Goal: Task Accomplishment & Management: Complete application form

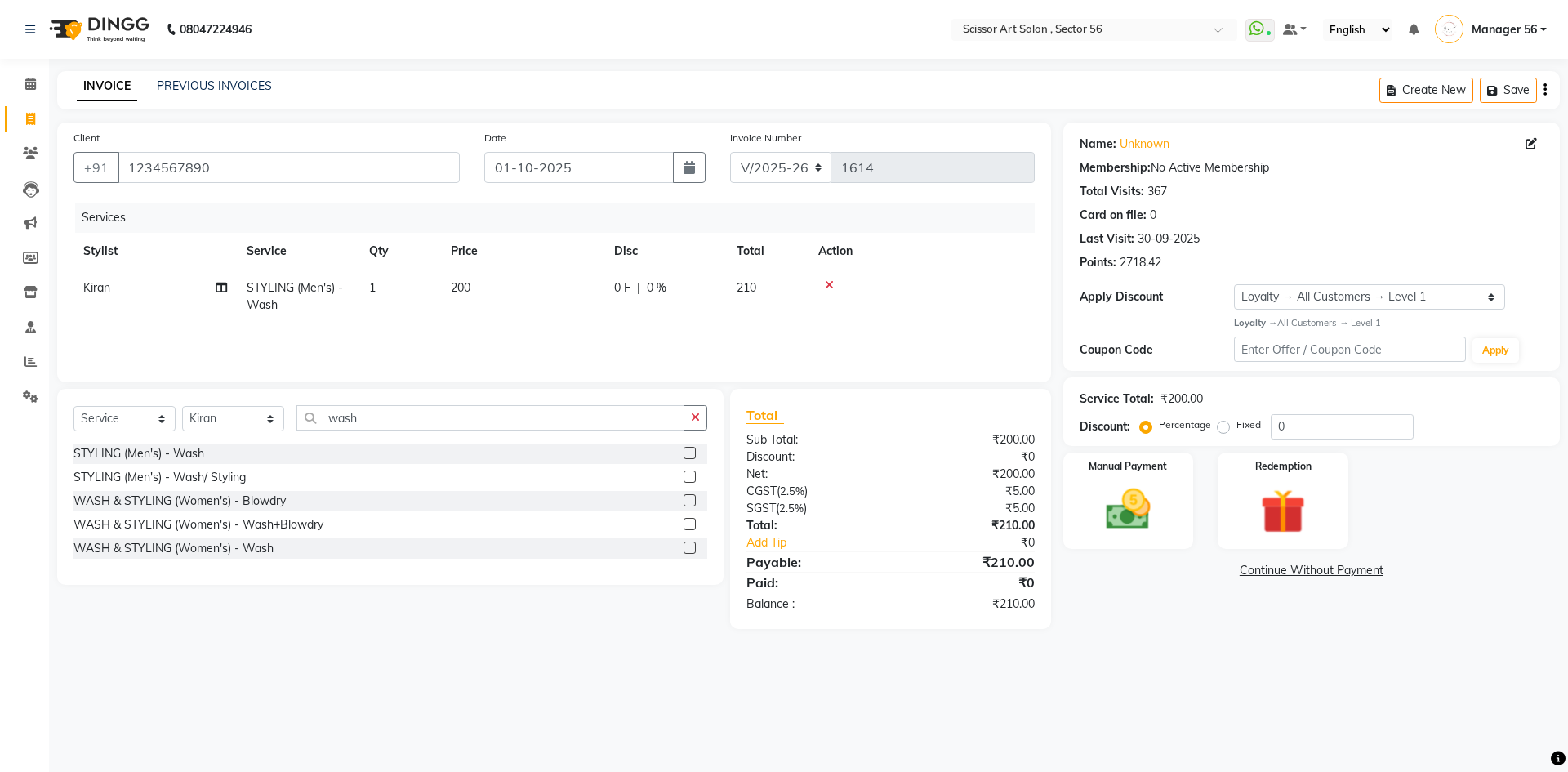
select select "6185"
select select "service"
select select "45962"
select select "1: Object"
click at [32, 366] on icon at bounding box center [30, 361] width 13 height 13
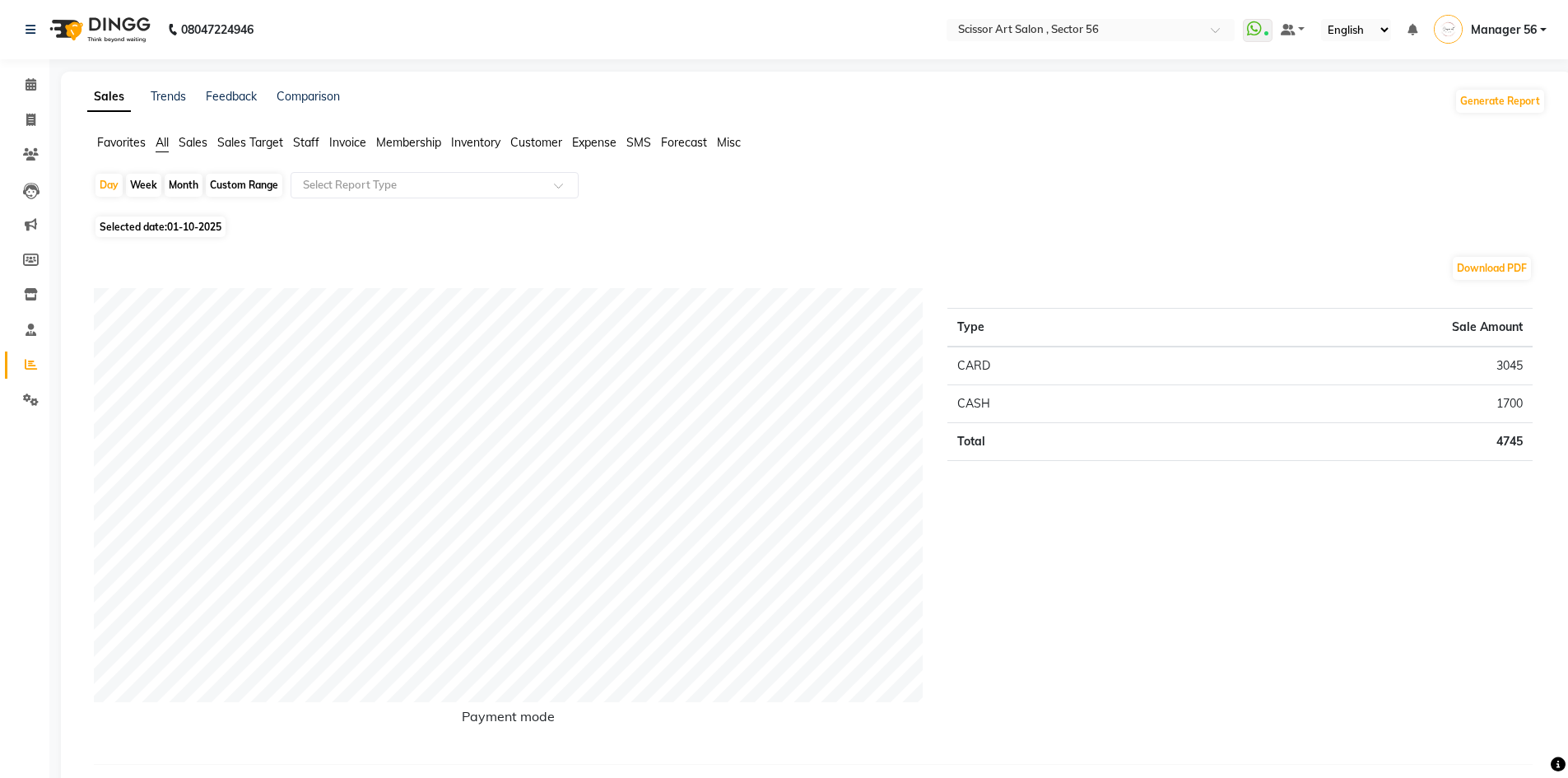
scroll to position [24, 0]
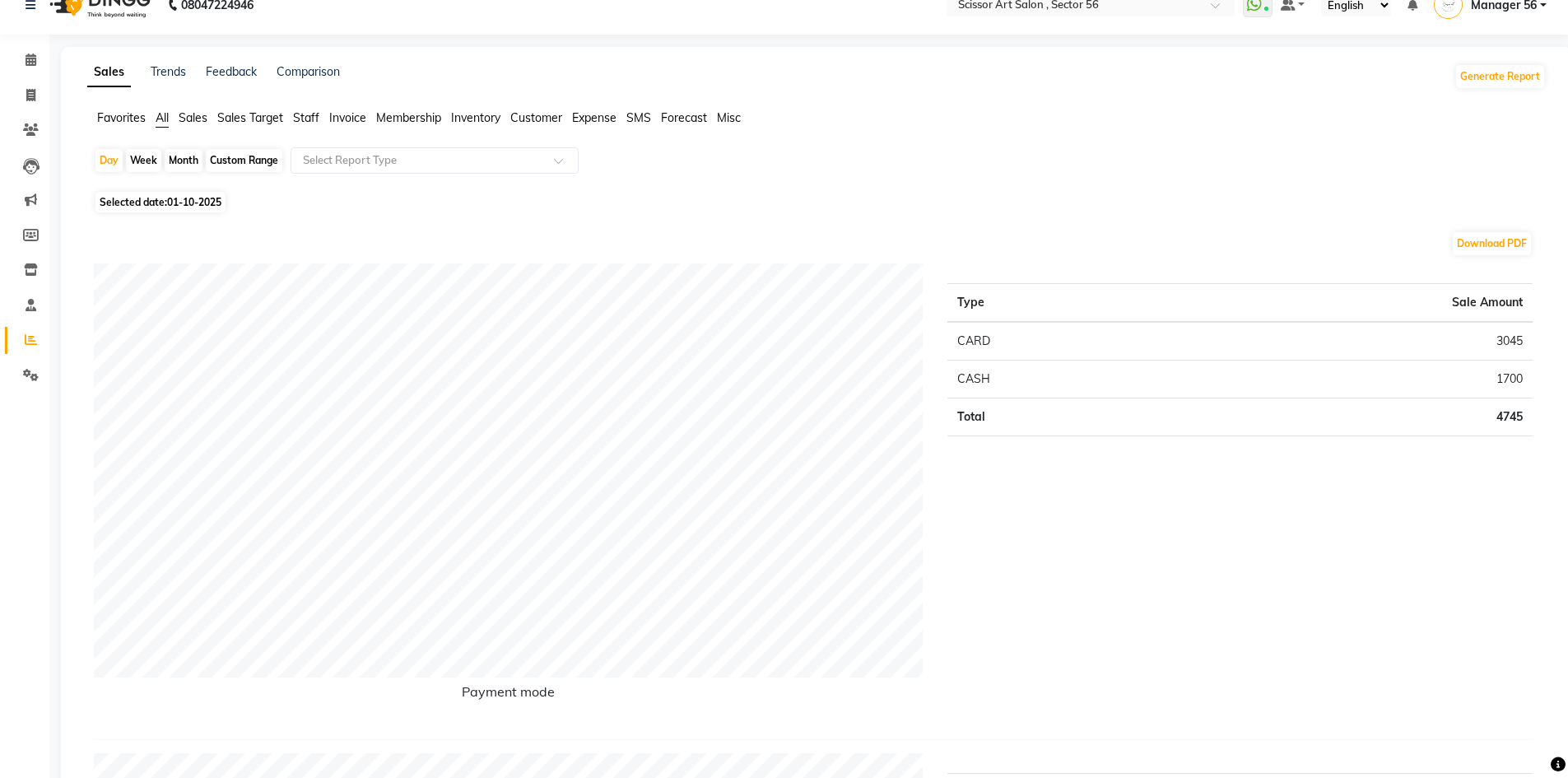
click at [125, 196] on span "Selected date: [DATE]" at bounding box center [160, 201] width 130 height 21
select select "10"
select select "2025"
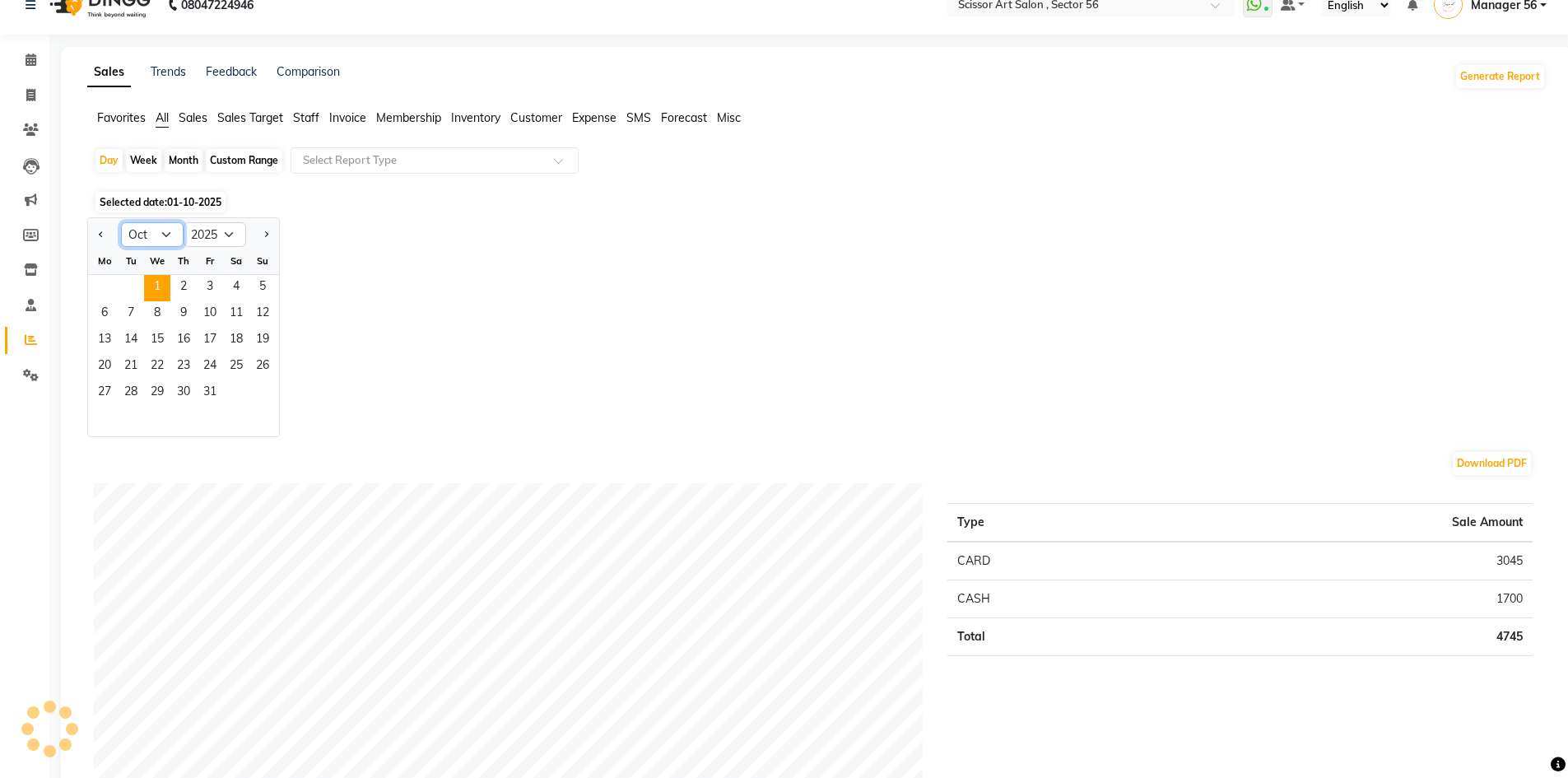
click at [166, 236] on select "Jan Feb Mar Apr May Jun [DATE] Aug Sep Oct Nov Dec" at bounding box center [152, 234] width 63 height 24
select select "9"
click at [121, 222] on select "Jan Feb Mar Apr May Jun [DATE] Aug Sep Oct Nov Dec" at bounding box center [152, 234] width 63 height 24
click at [191, 157] on div "Month" at bounding box center [183, 160] width 38 height 23
select select "10"
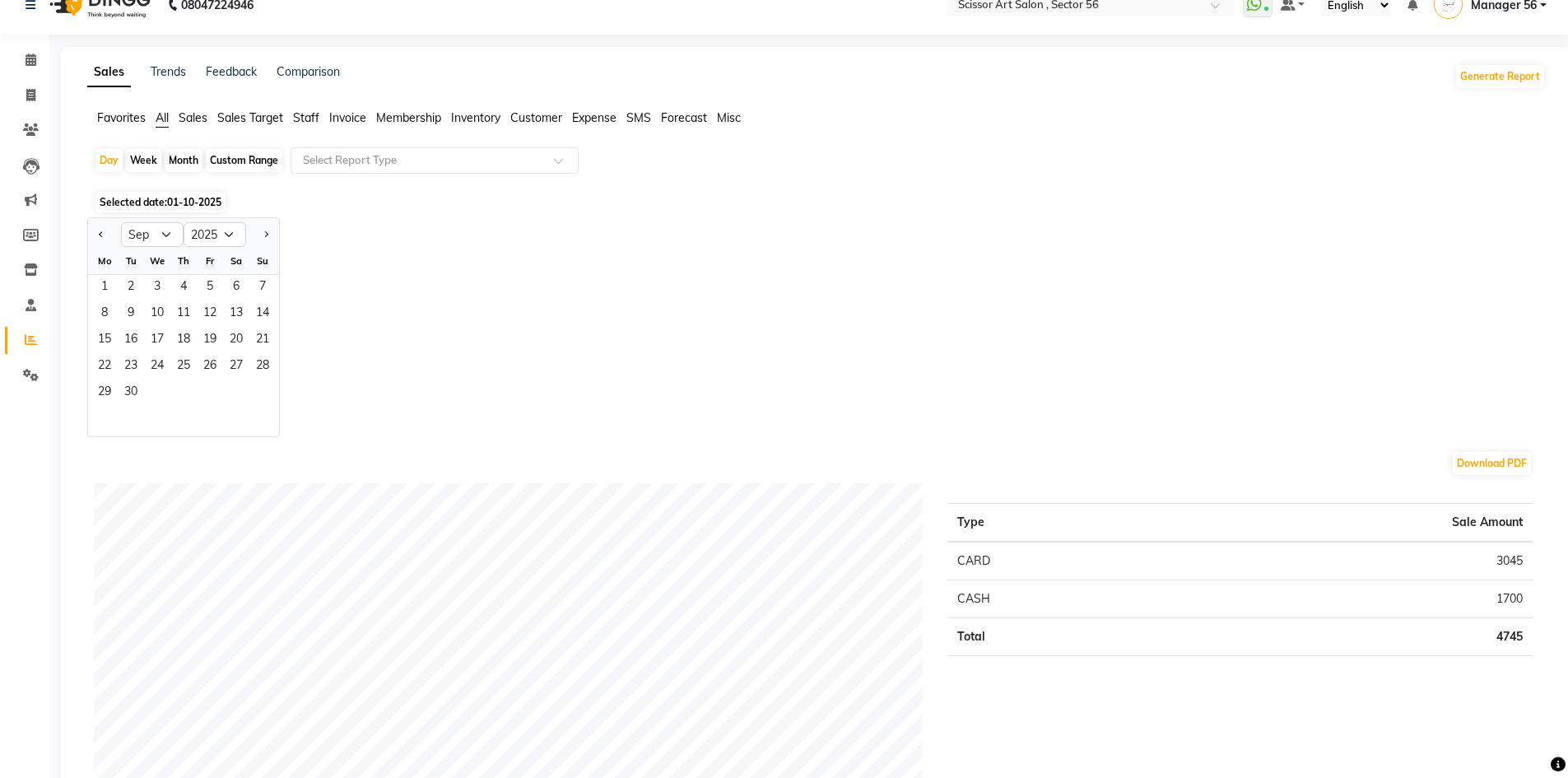
select select "2025"
click at [148, 283] on span "1" at bounding box center [156, 287] width 26 height 26
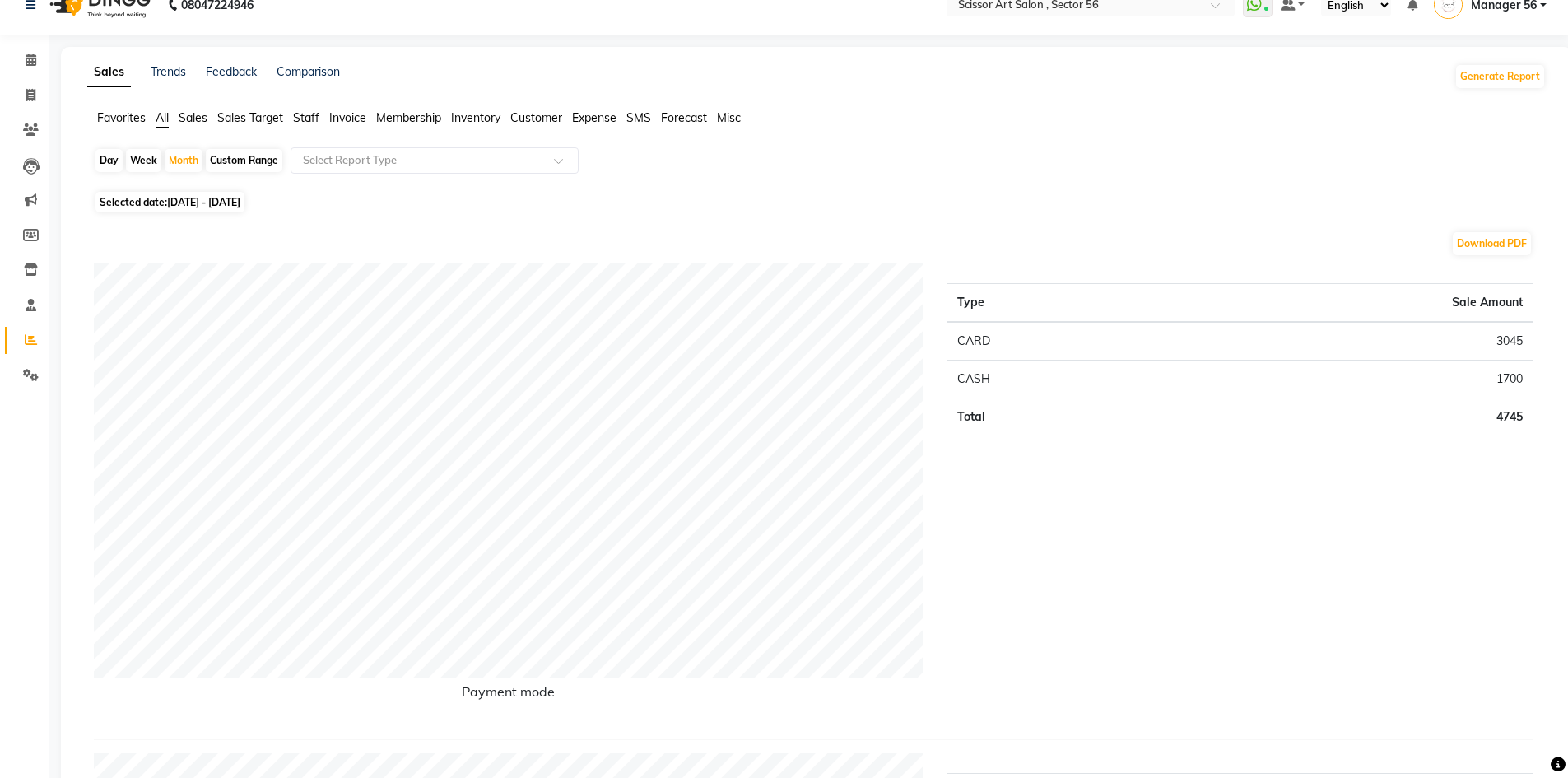
click at [153, 203] on span "Selected date: [DATE] - [DATE]" at bounding box center [170, 201] width 148 height 21
select select "10"
select select "2025"
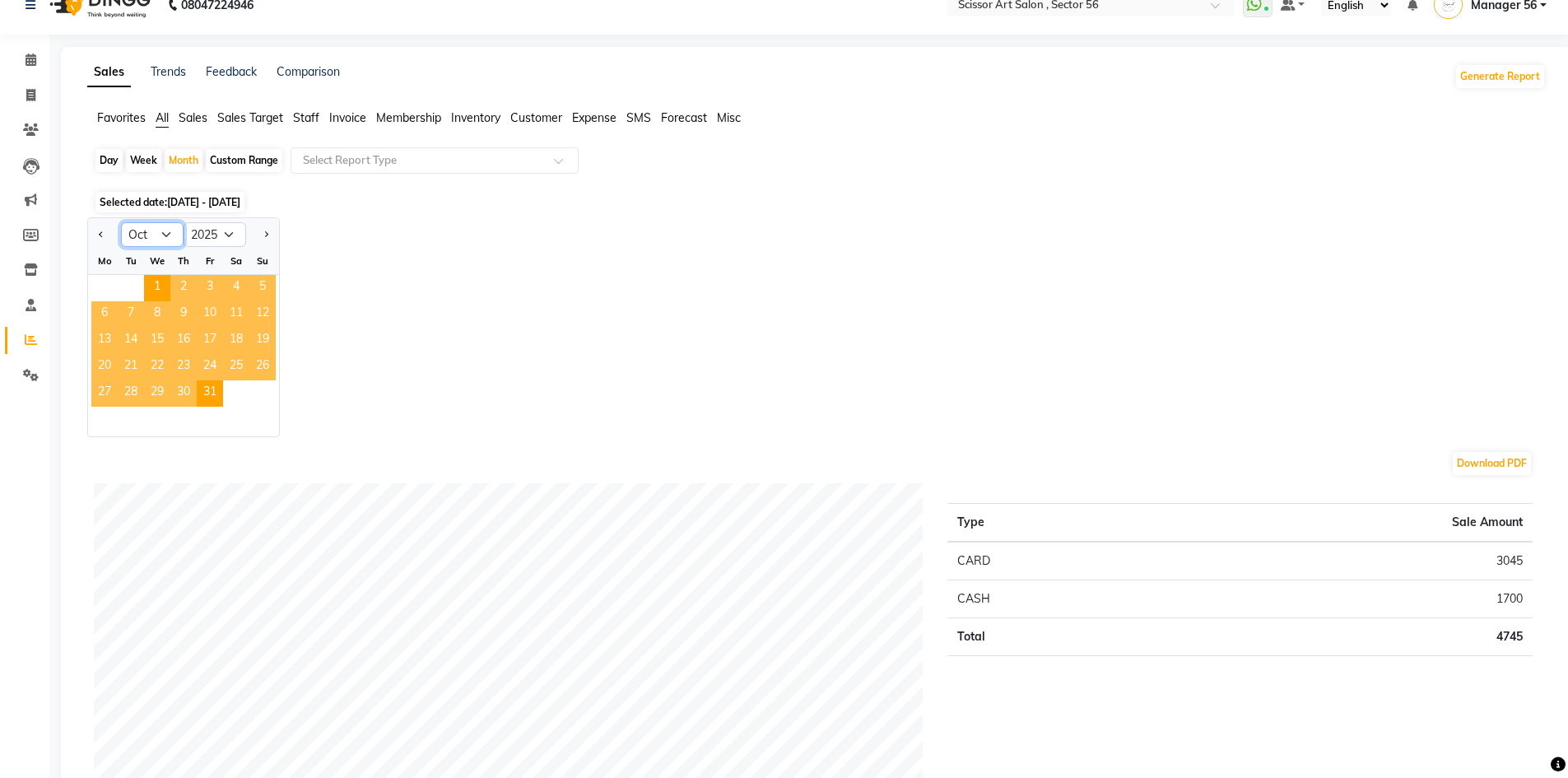
click at [159, 238] on select "Jan Feb Mar Apr May Jun [DATE] Aug Sep Oct Nov Dec" at bounding box center [152, 234] width 63 height 24
select select "9"
click at [121, 222] on select "Jan Feb Mar Apr May Jun [DATE] Aug Sep Oct Nov Dec" at bounding box center [152, 234] width 63 height 24
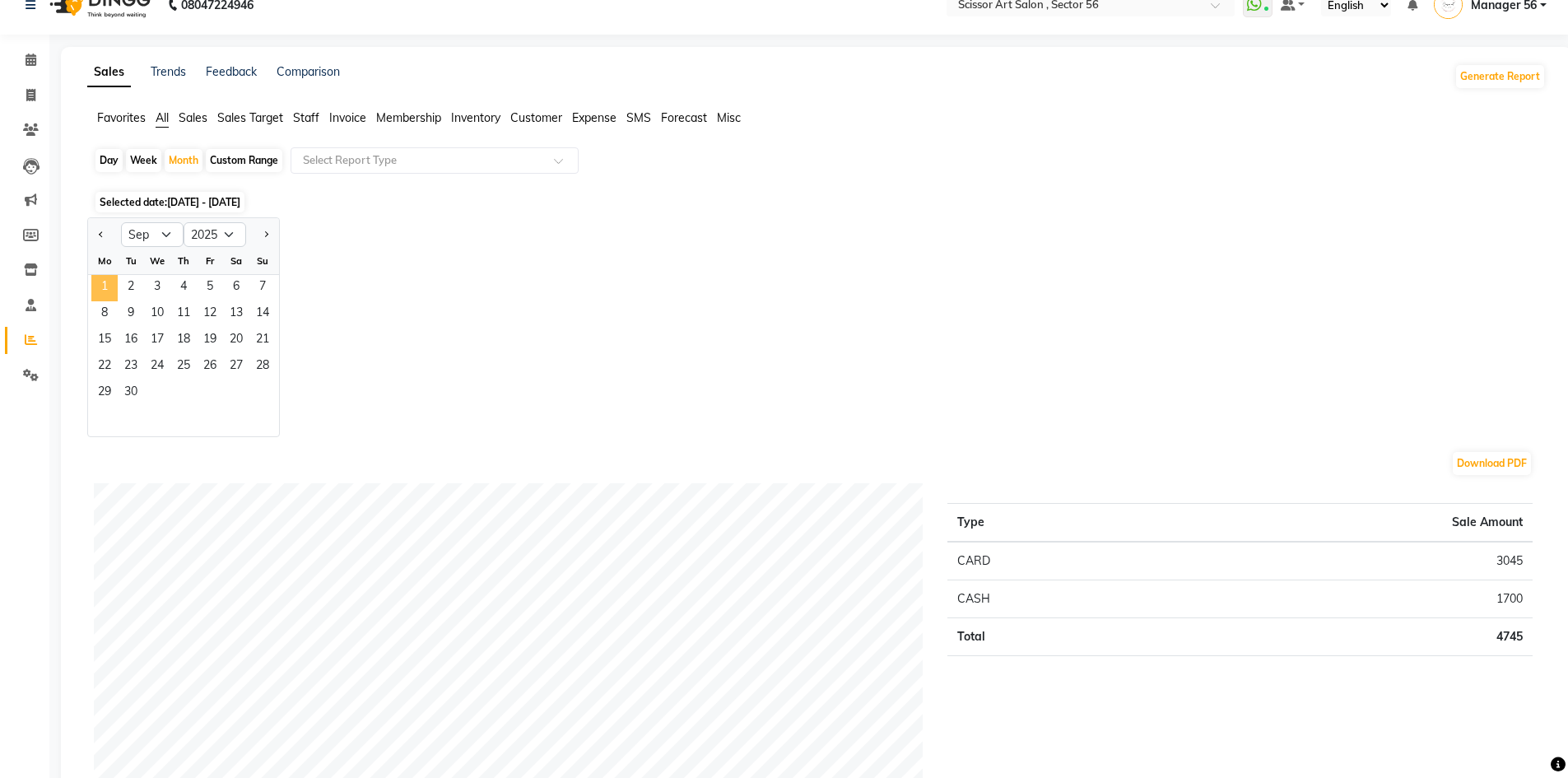
click at [99, 288] on span "1" at bounding box center [105, 287] width 26 height 26
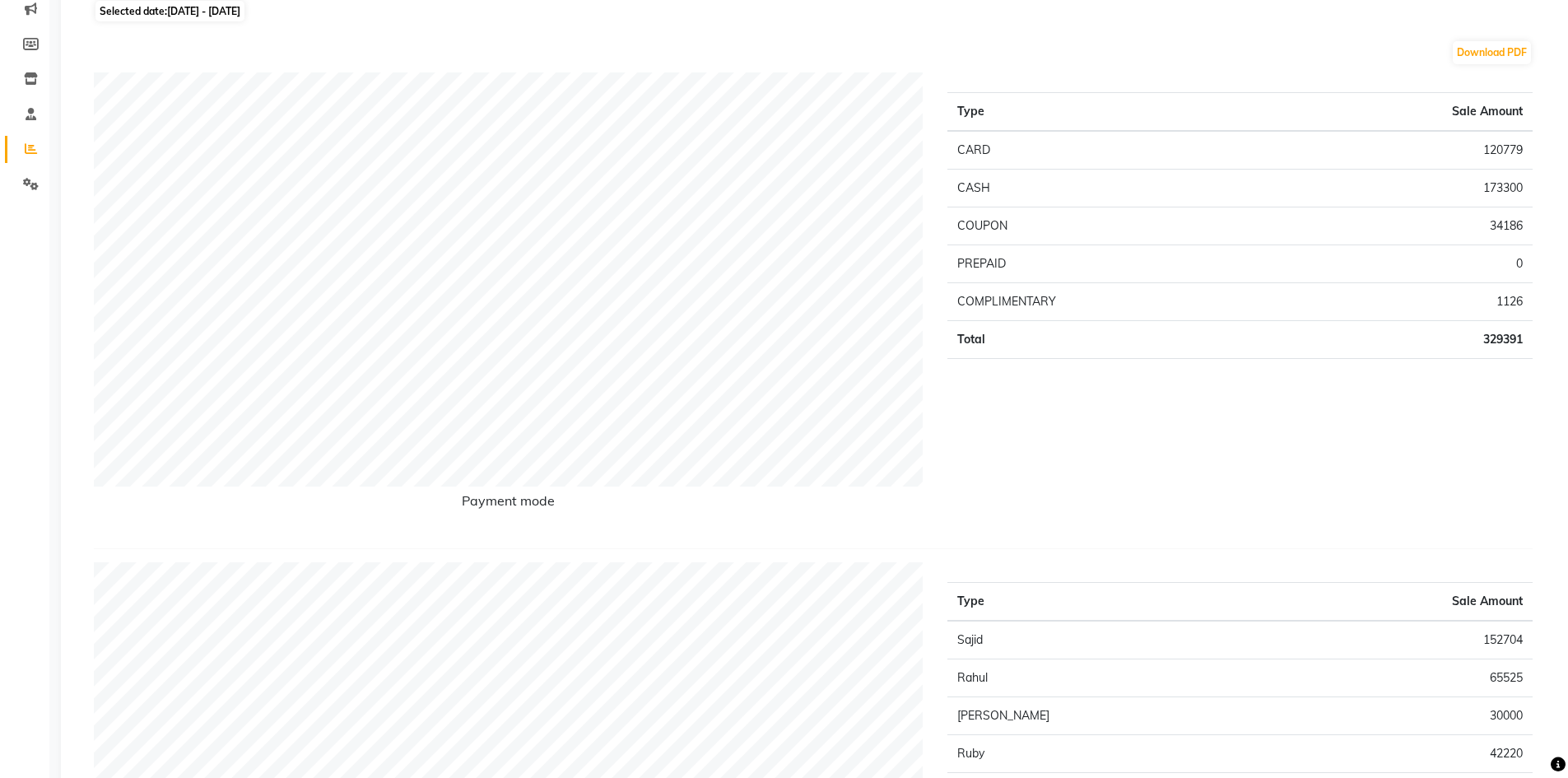
scroll to position [45, 0]
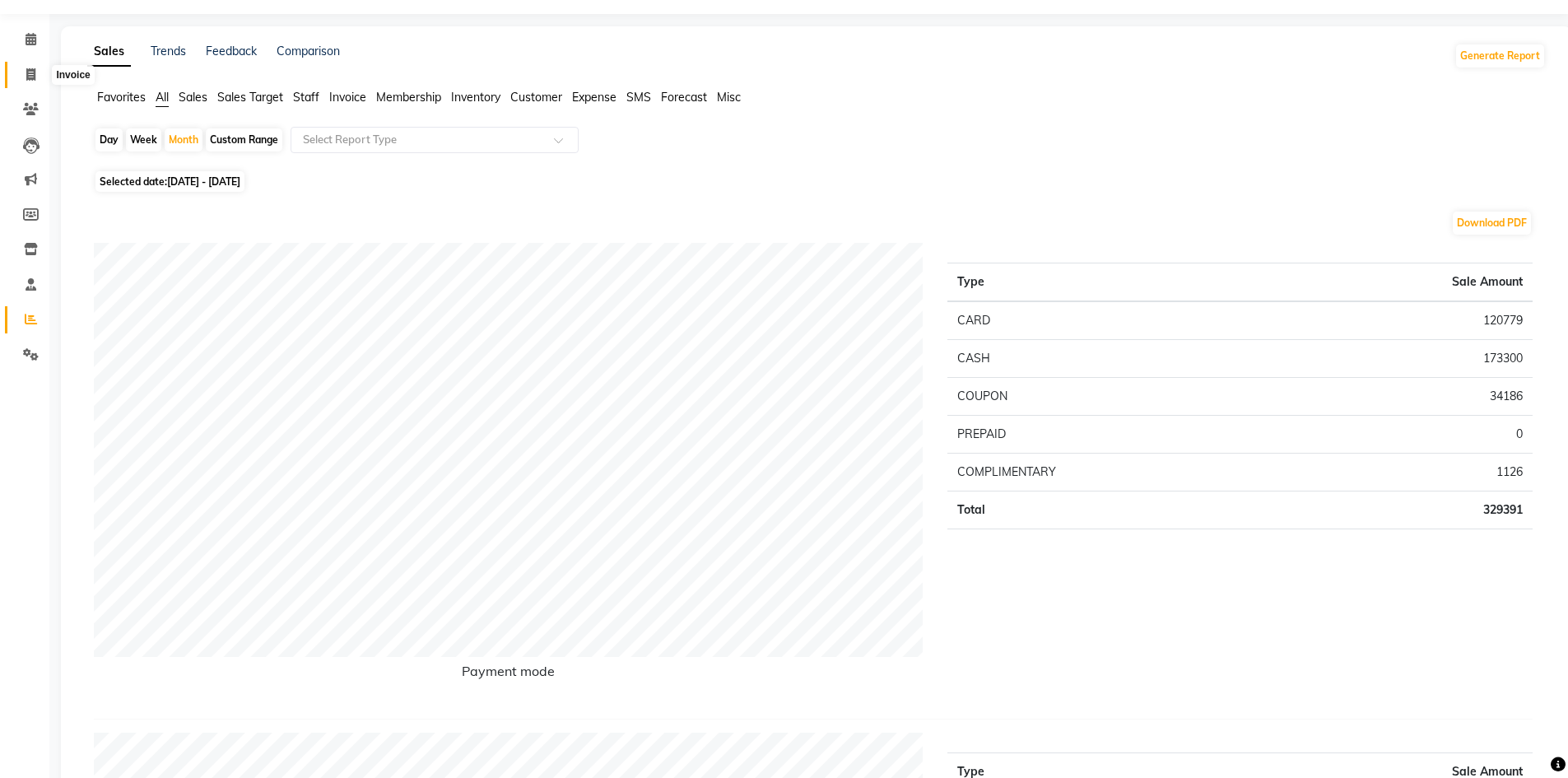
click at [35, 73] on icon at bounding box center [30, 74] width 9 height 13
select select "service"
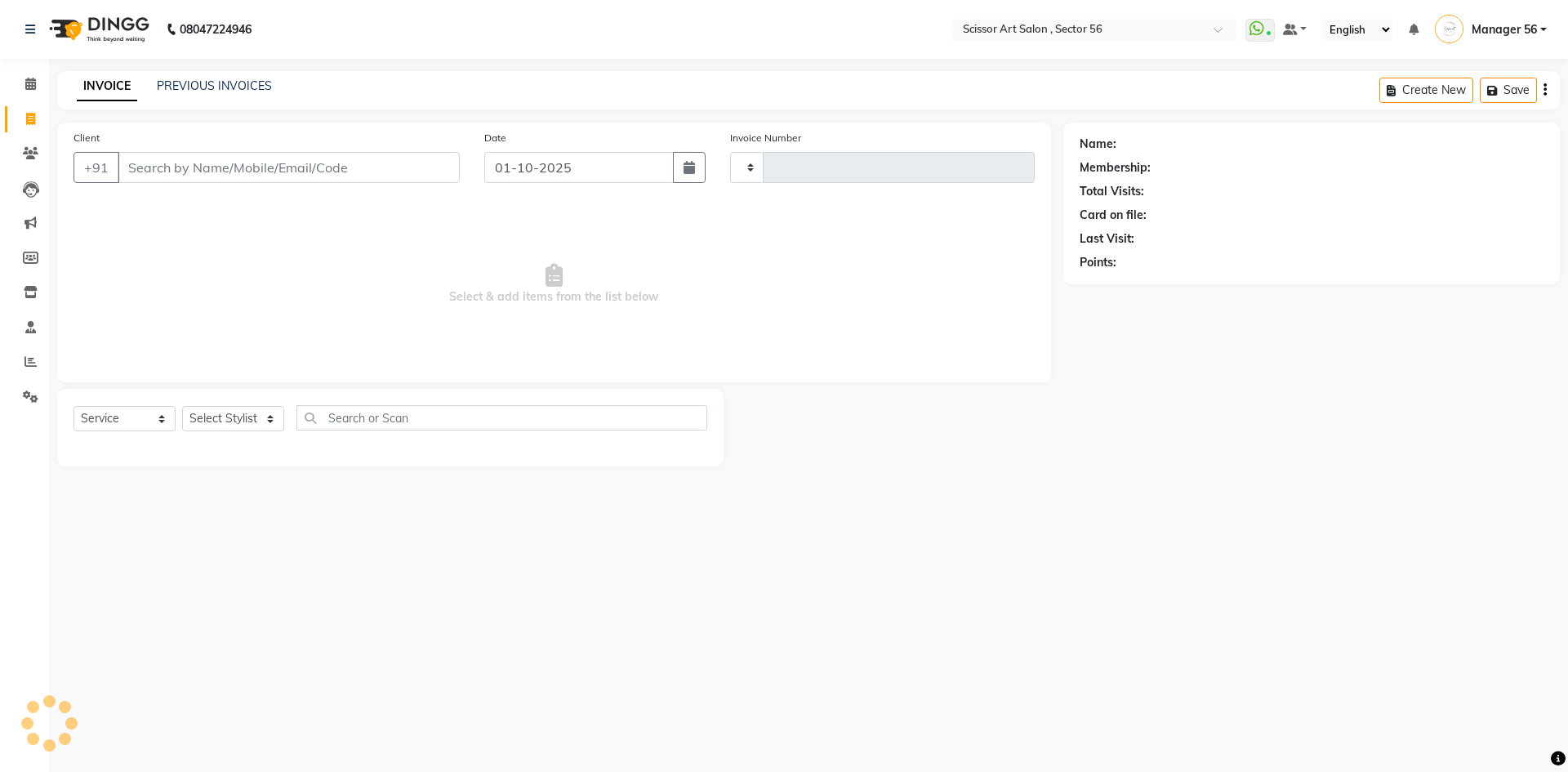
type input "1614"
select select "6185"
click at [25, 359] on icon at bounding box center [30, 361] width 13 height 13
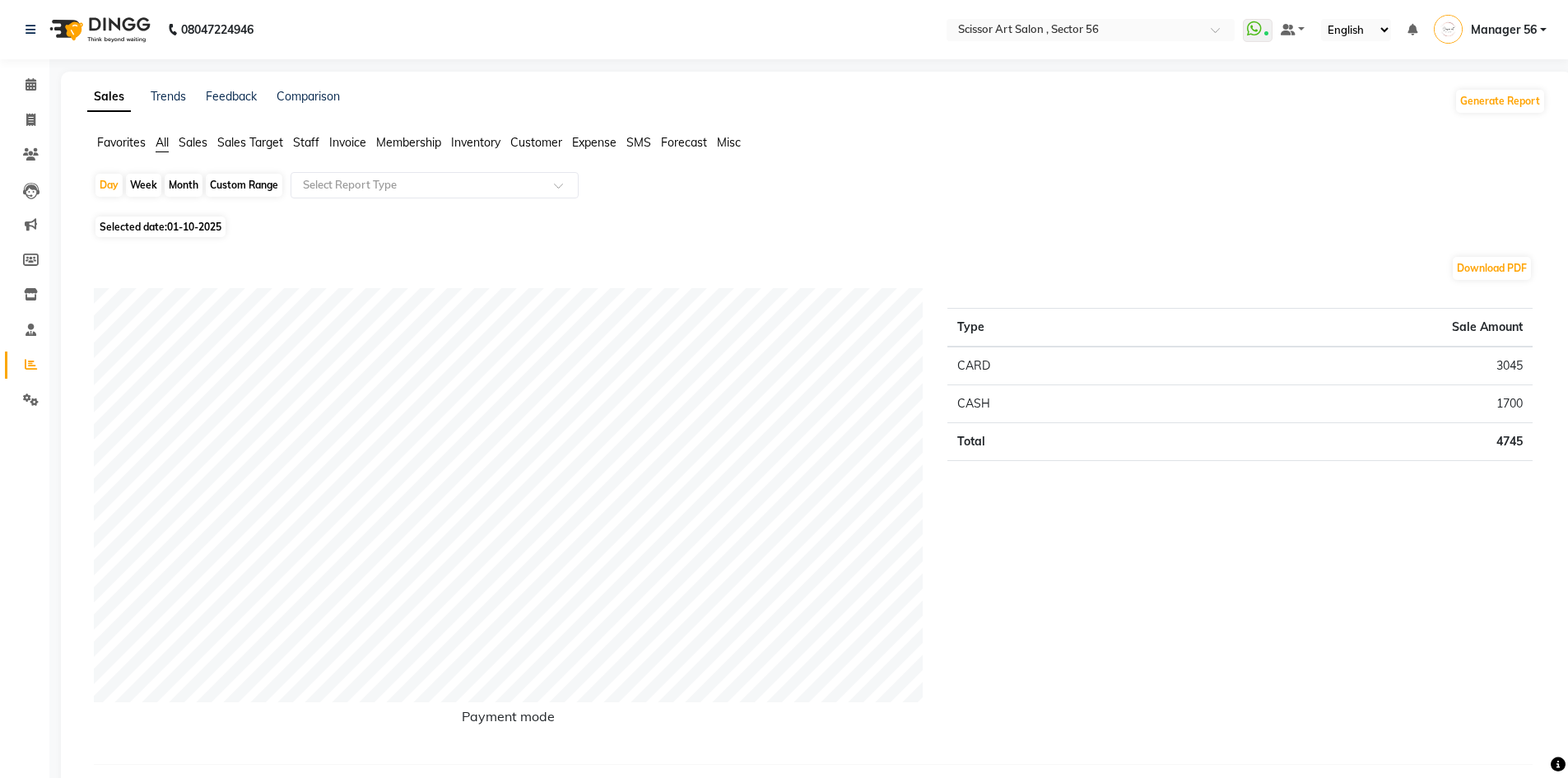
click at [171, 175] on div "Month" at bounding box center [183, 186] width 38 height 23
select select "10"
select select "2025"
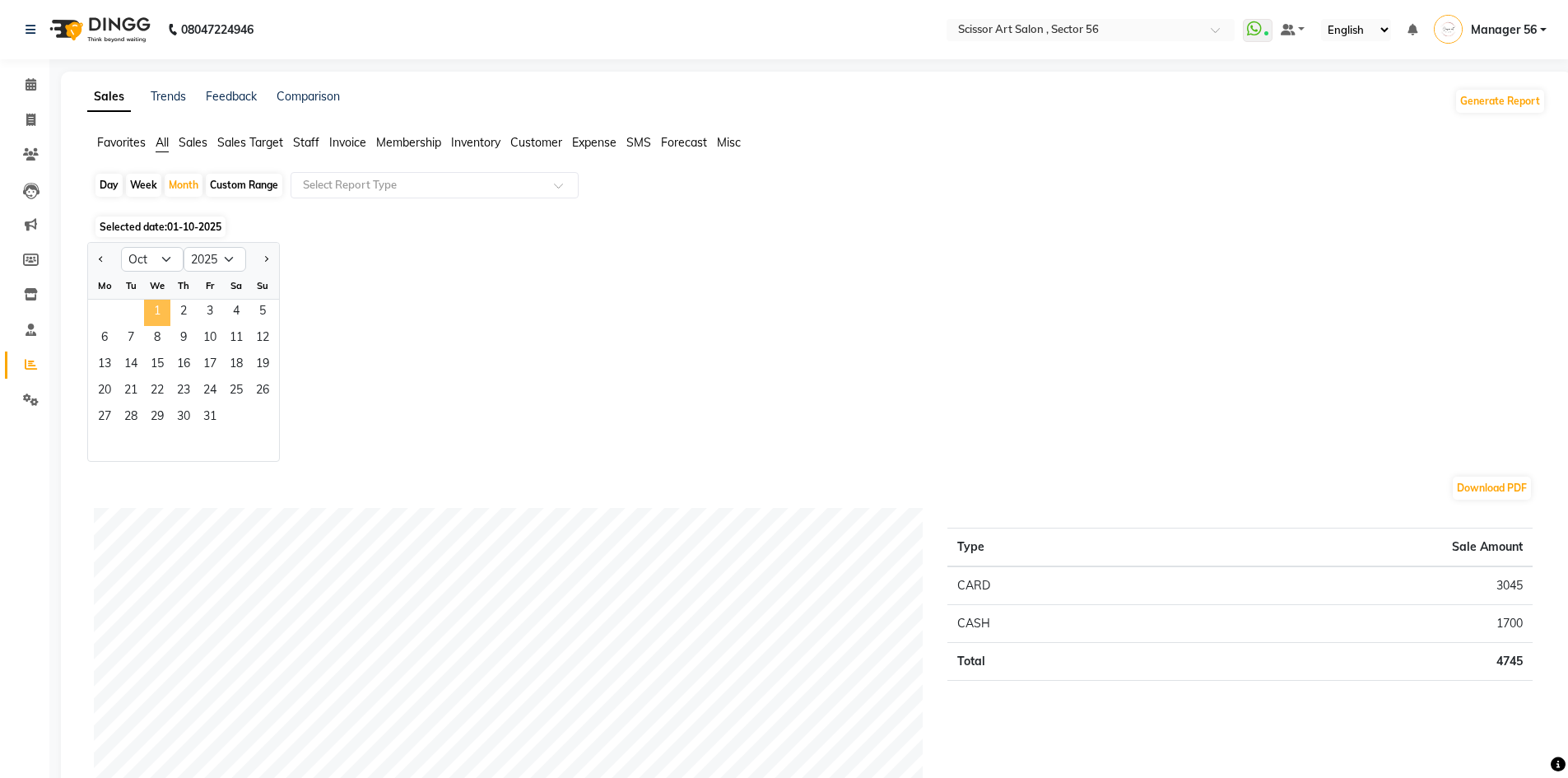
click at [153, 309] on span "1" at bounding box center [156, 313] width 26 height 26
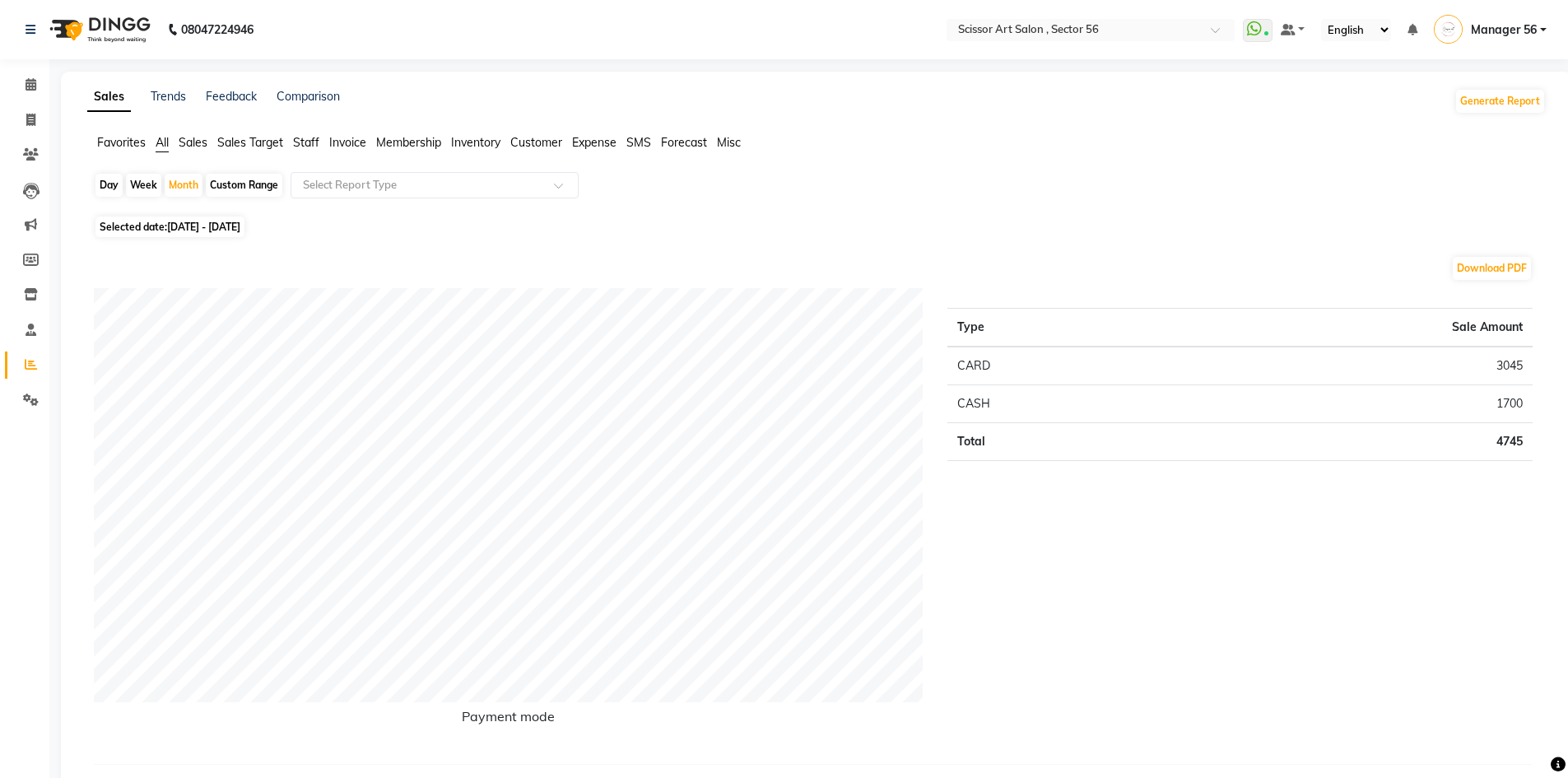
click at [179, 228] on span "[DATE] - [DATE]" at bounding box center [203, 227] width 73 height 13
select select "10"
select select "2025"
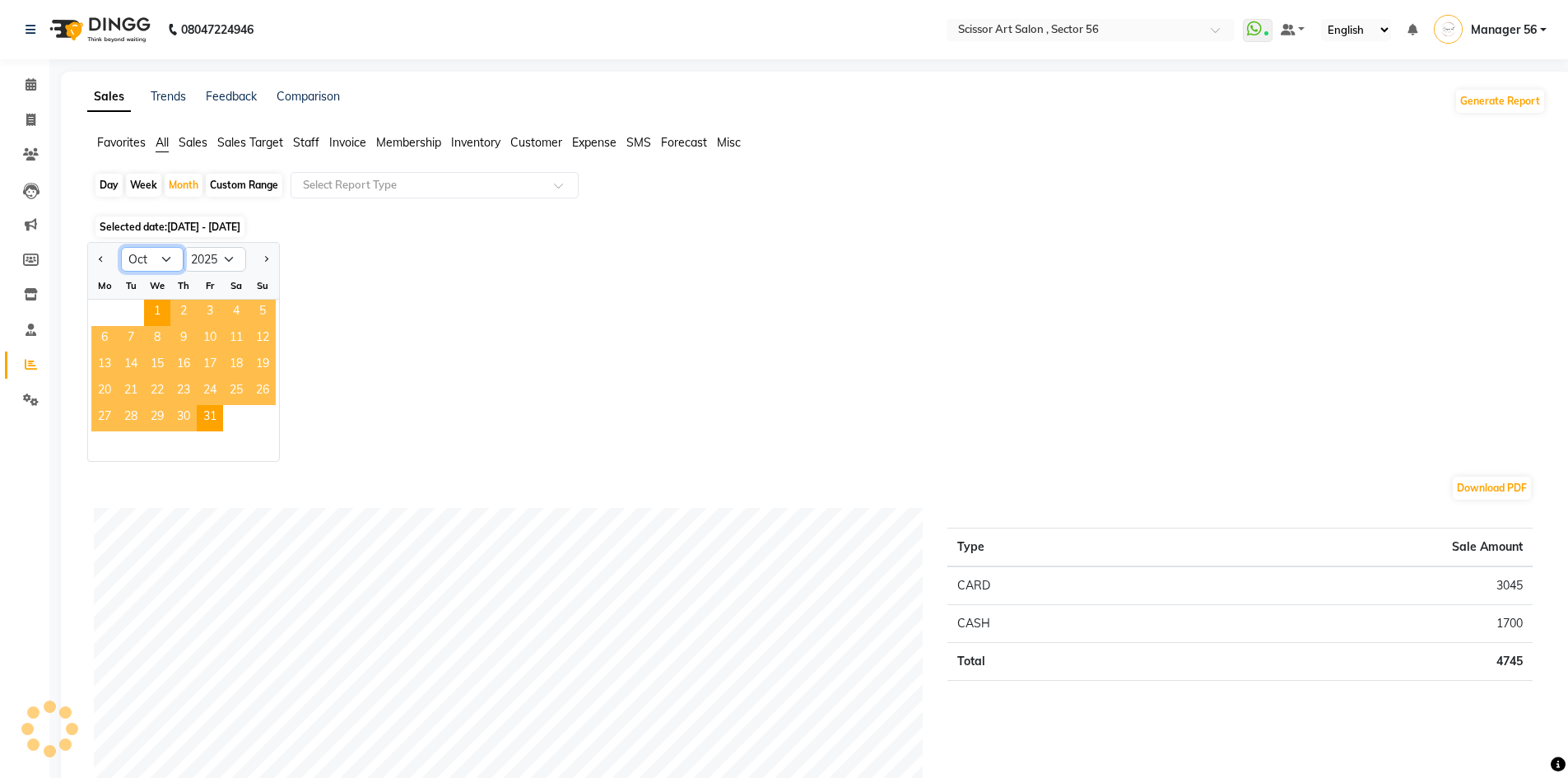
click at [164, 253] on select "Jan Feb Mar Apr May Jun [DATE] Aug Sep Oct Nov Dec" at bounding box center [152, 259] width 63 height 24
select select "9"
click at [121, 247] on select "Jan Feb Mar Apr May Jun [DATE] Aug Sep Oct Nov Dec" at bounding box center [152, 259] width 63 height 24
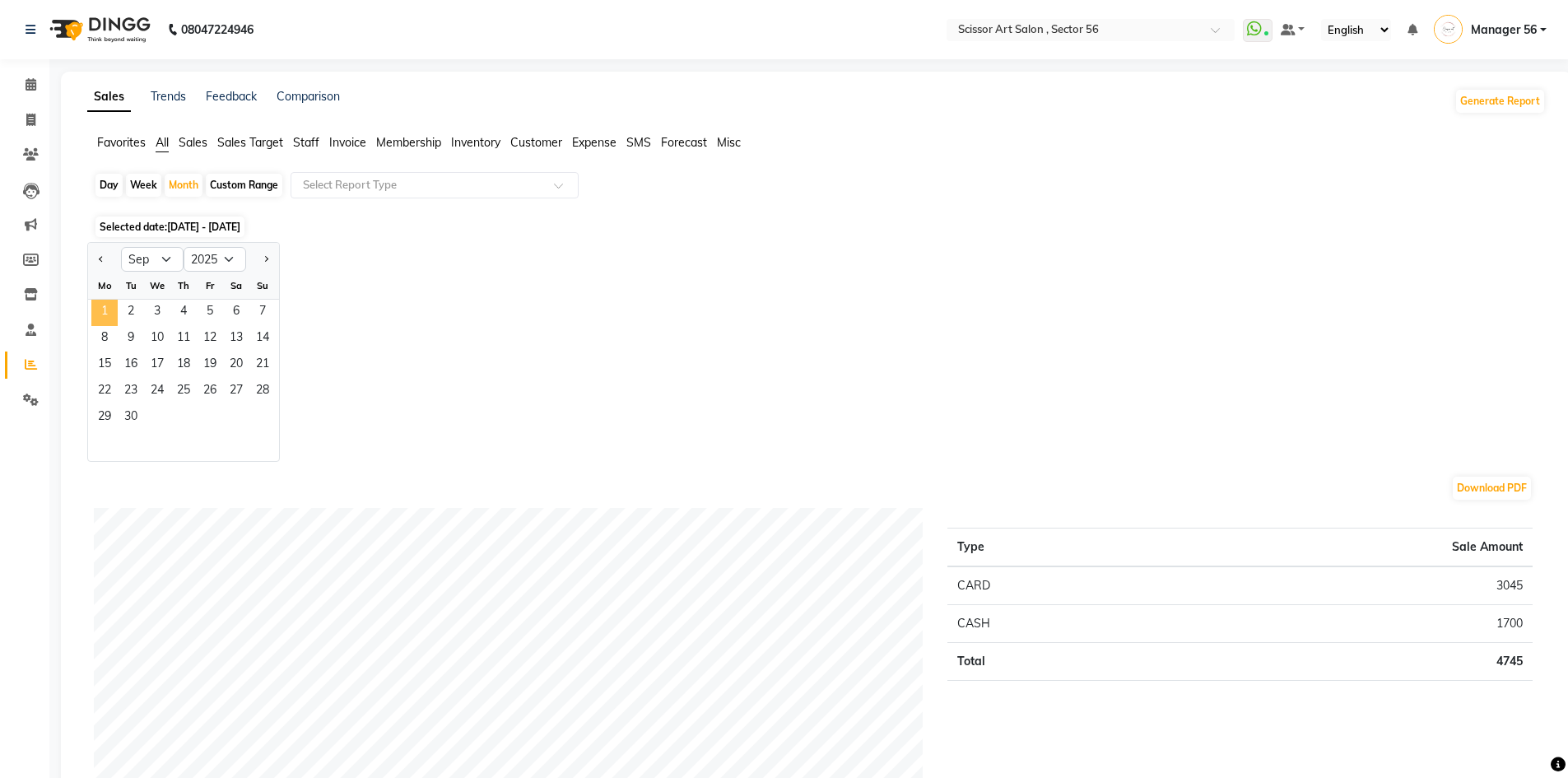
click at [103, 308] on span "1" at bounding box center [105, 313] width 26 height 26
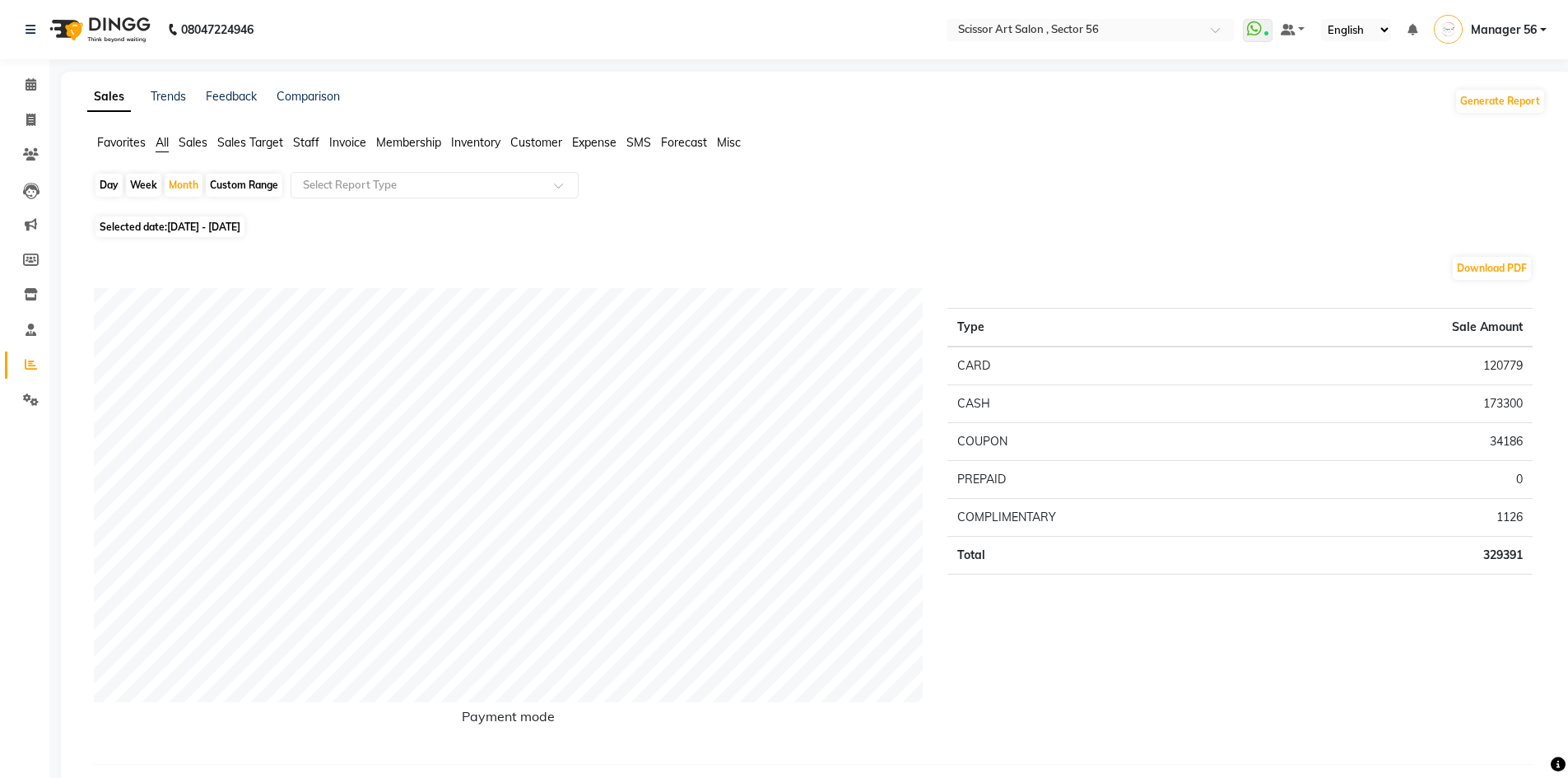
click at [187, 225] on span "[DATE] - [DATE]" at bounding box center [203, 227] width 73 height 13
select select "9"
select select "2025"
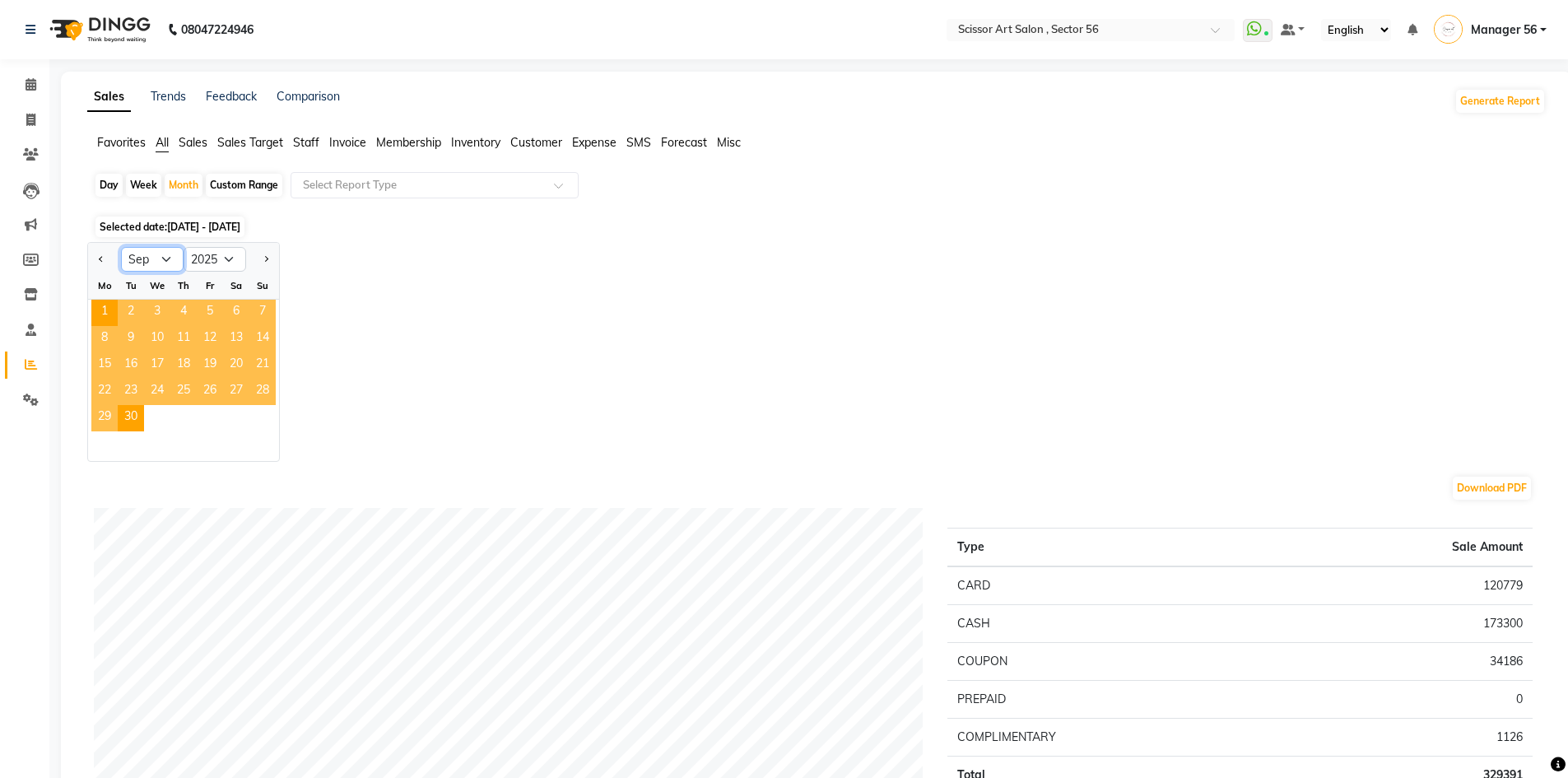
click at [169, 249] on select "Jan Feb Mar Apr May Jun [DATE] Aug Sep Oct Nov Dec" at bounding box center [152, 259] width 63 height 24
select select "8"
click at [121, 247] on select "Jan Feb Mar Apr May Jun [DATE] Aug Sep Oct Nov Dec" at bounding box center [152, 259] width 63 height 24
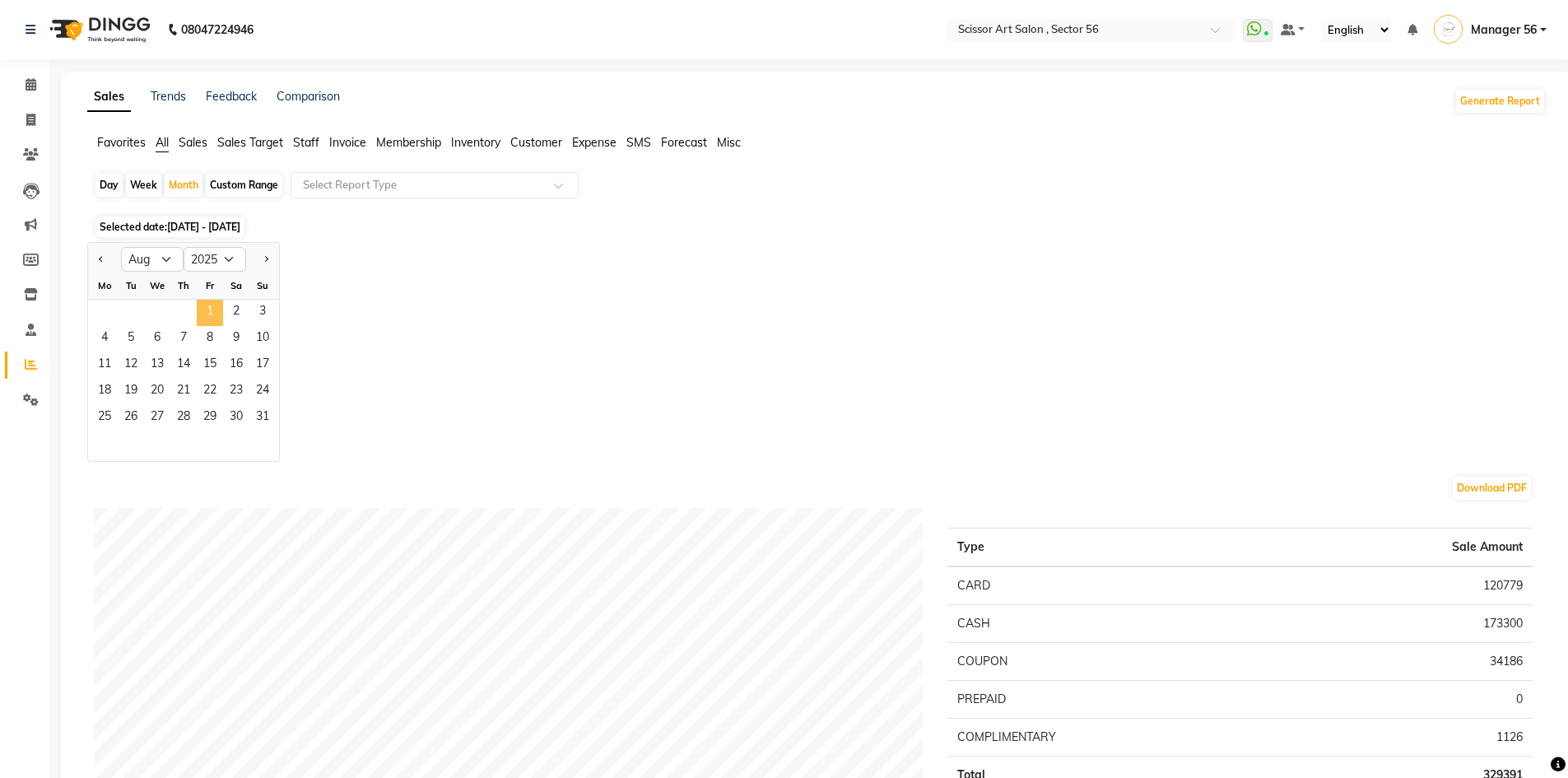
drag, startPoint x: 209, startPoint y: 306, endPoint x: 199, endPoint y: 297, distance: 13.5
click at [206, 305] on span "1" at bounding box center [209, 313] width 26 height 26
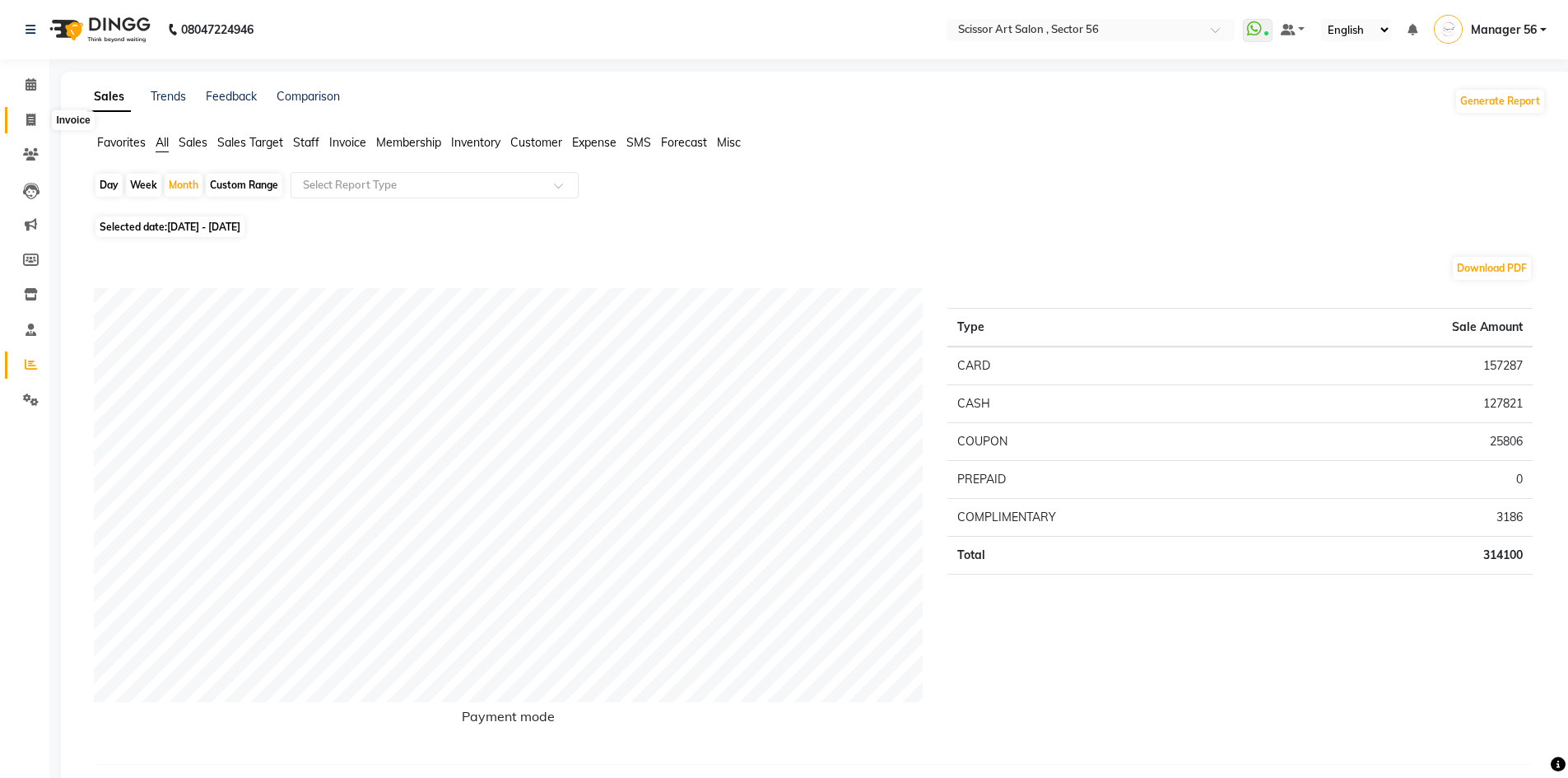
drag, startPoint x: 31, startPoint y: 123, endPoint x: 43, endPoint y: 135, distance: 17.0
click at [31, 123] on icon at bounding box center [30, 119] width 9 height 13
select select "service"
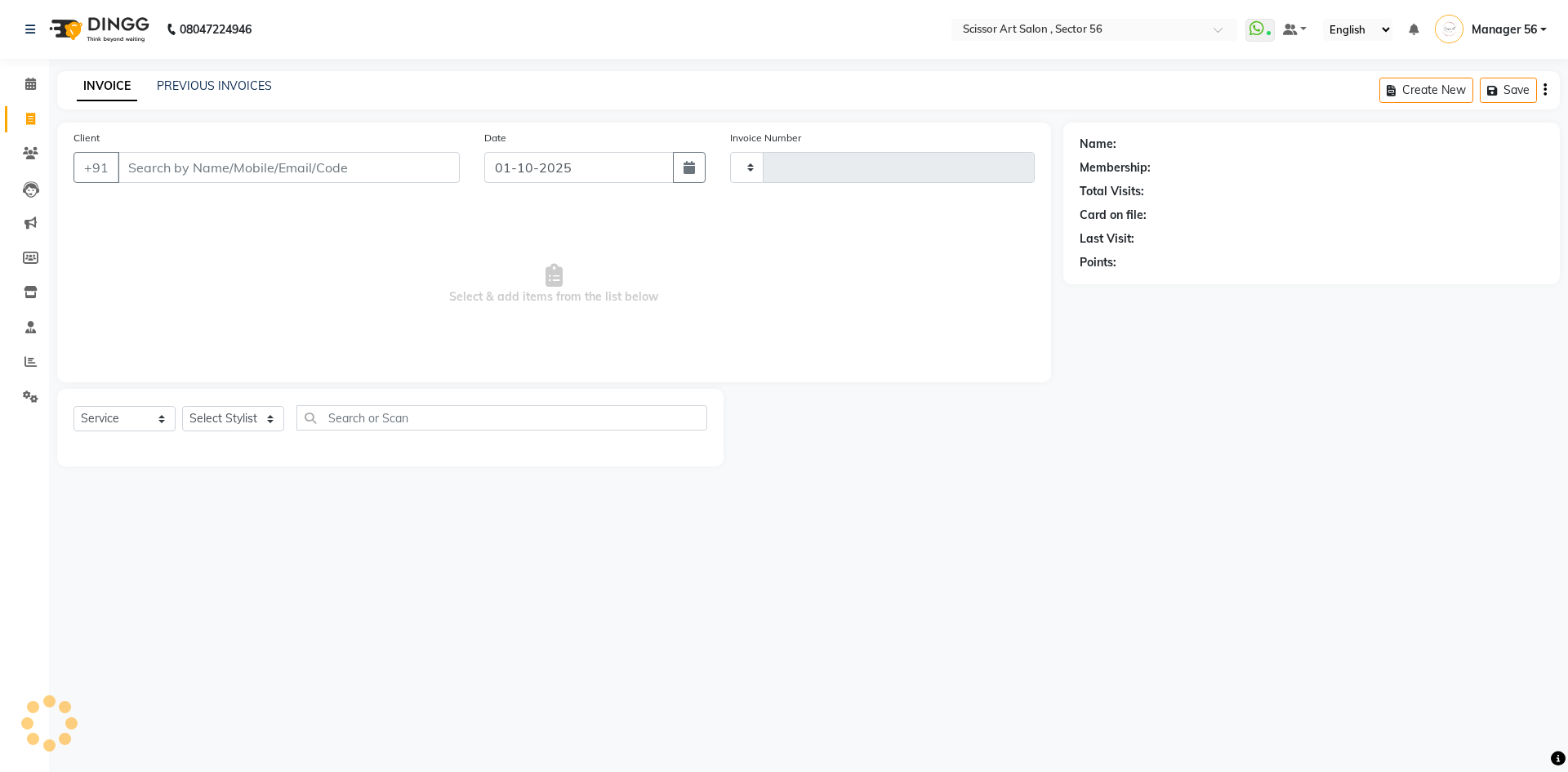
type input "1614"
select select "6185"
click at [281, 419] on select "Select Stylist Anees DEV DAS Kiran Manager 56 [PERSON_NAME] [PERSON_NAME] Raano…" at bounding box center [233, 419] width 102 height 25
select select "85435"
click at [182, 406] on select "Select Stylist Anees DEV DAS Kiran Manager 56 [PERSON_NAME] [PERSON_NAME] Raano…" at bounding box center [233, 419] width 102 height 25
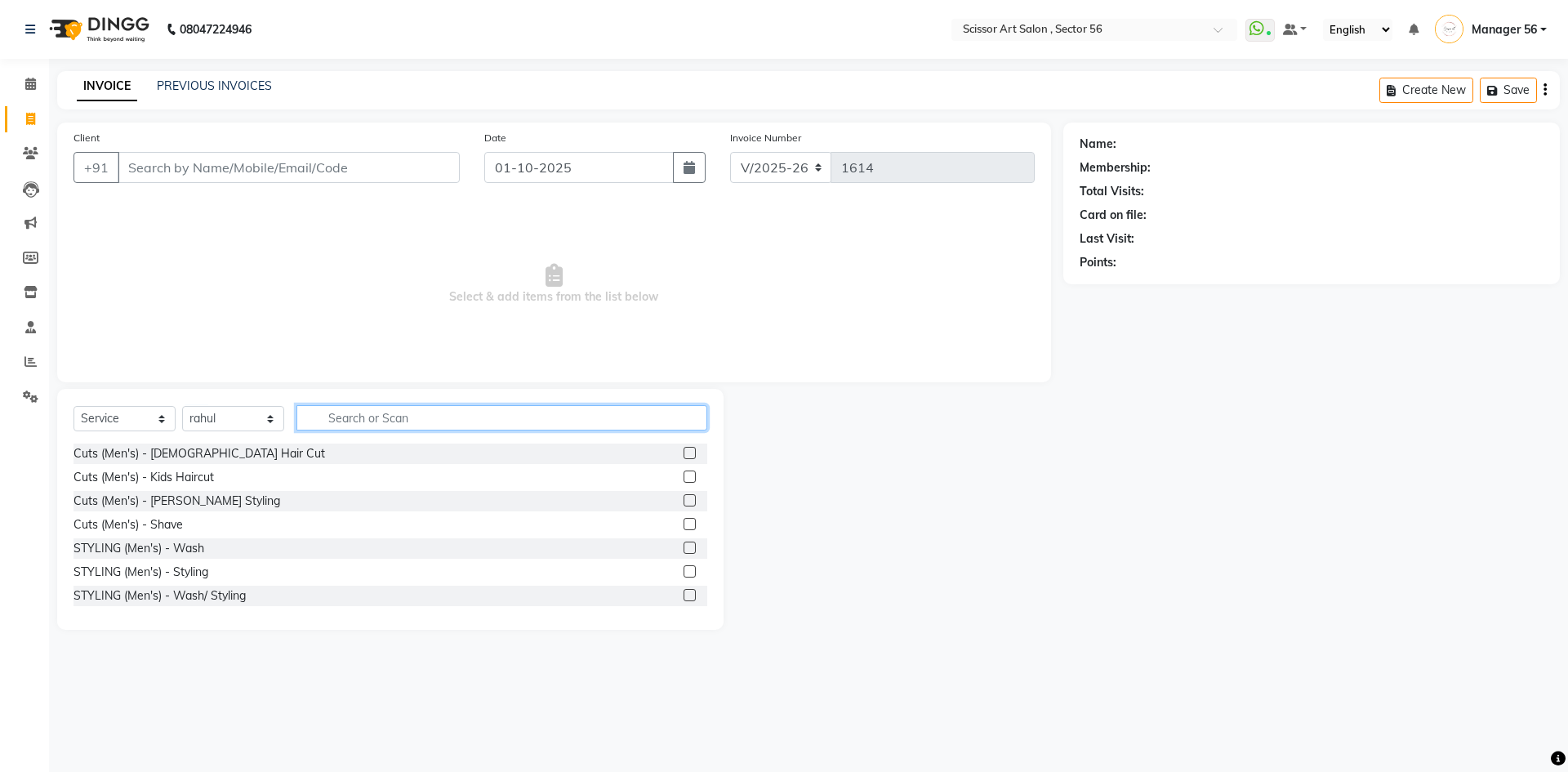
drag, startPoint x: 437, startPoint y: 422, endPoint x: 428, endPoint y: 428, distance: 10.8
click at [434, 424] on input "text" at bounding box center [502, 418] width 411 height 25
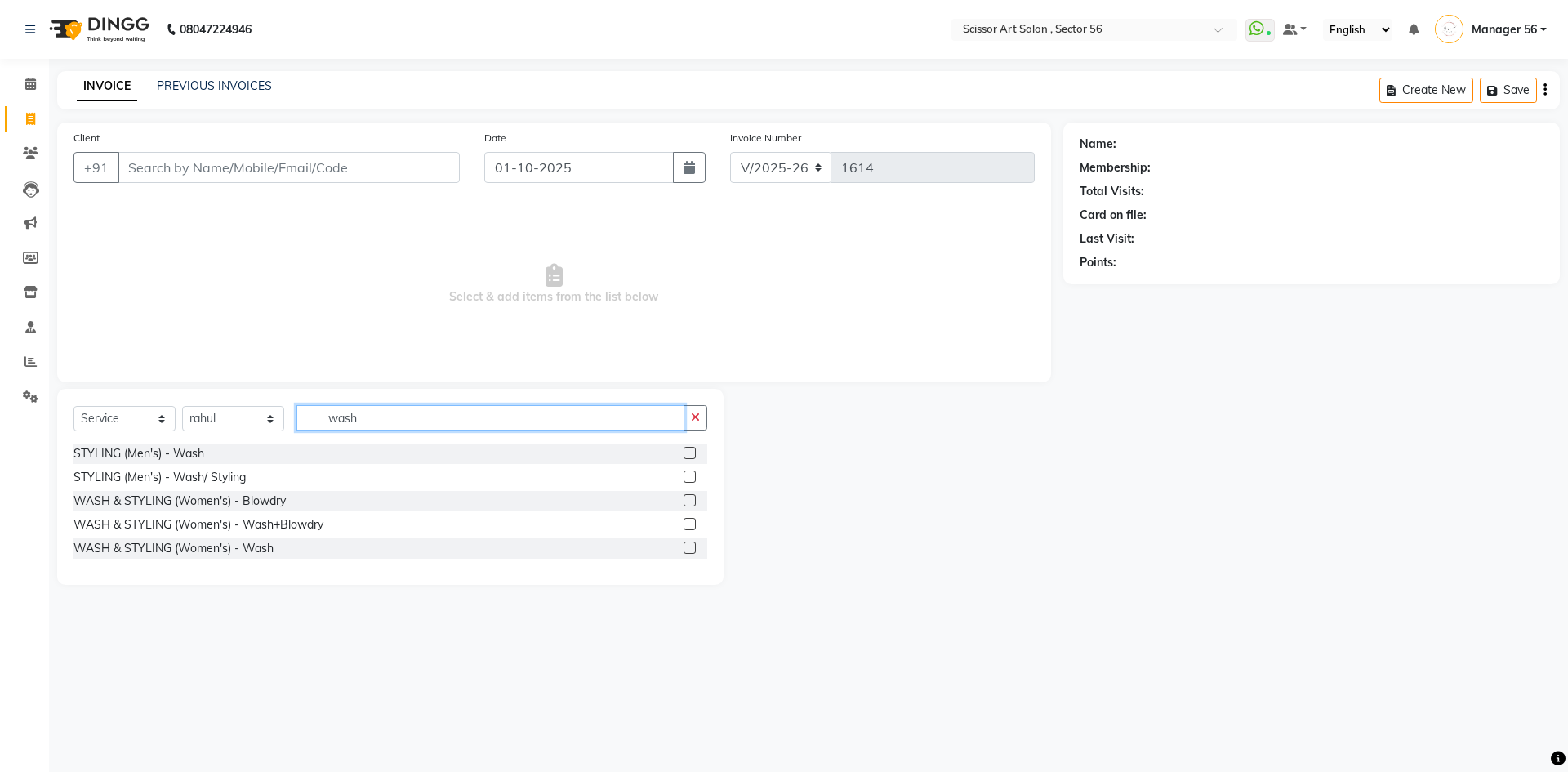
type input "wash"
click at [688, 521] on label at bounding box center [689, 524] width 13 height 13
click at [688, 521] on input "checkbox" at bounding box center [688, 525] width 11 height 11
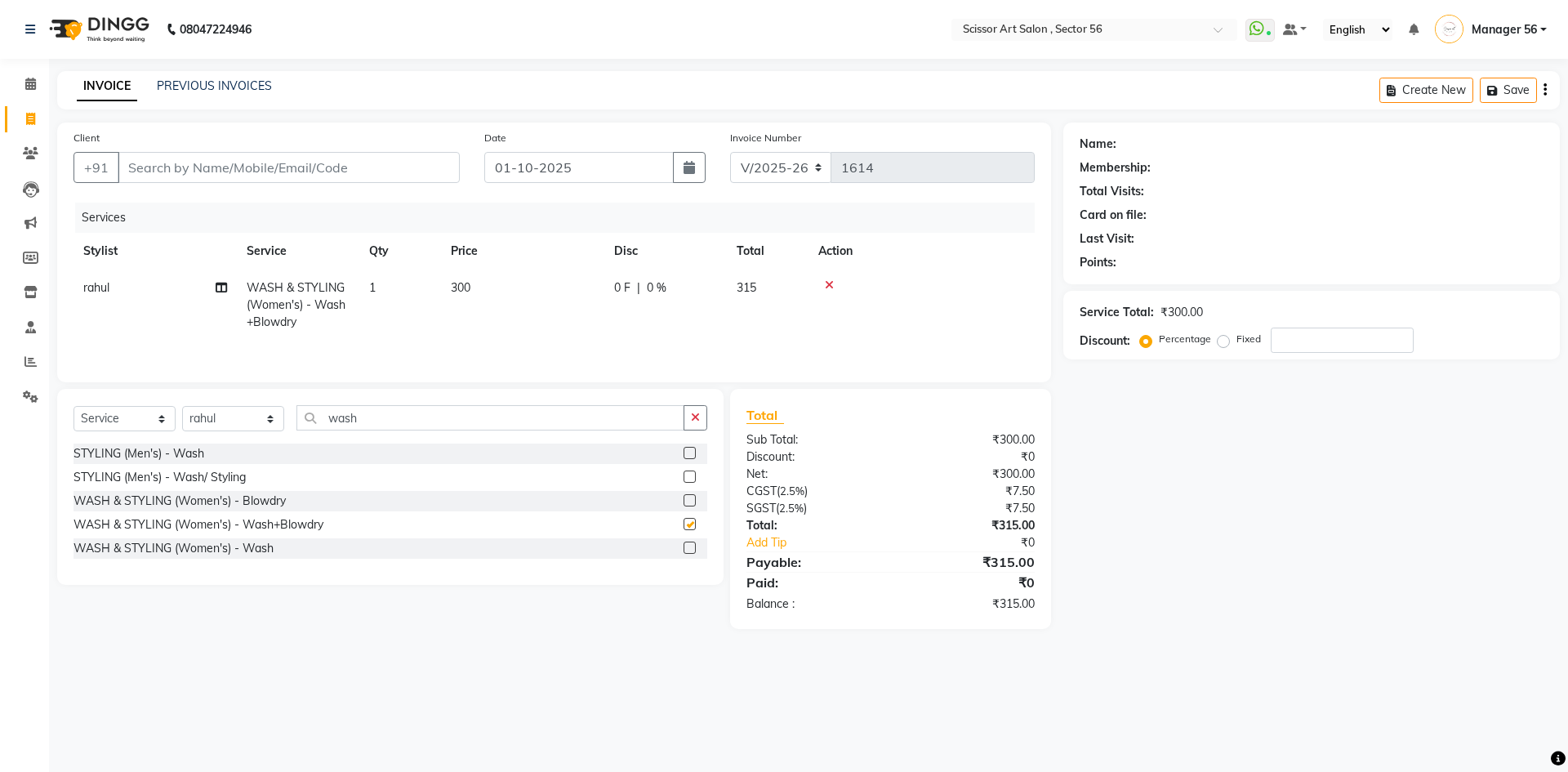
checkbox input "false"
click at [690, 500] on label at bounding box center [689, 500] width 13 height 13
click at [690, 500] on input "checkbox" at bounding box center [688, 500] width 11 height 11
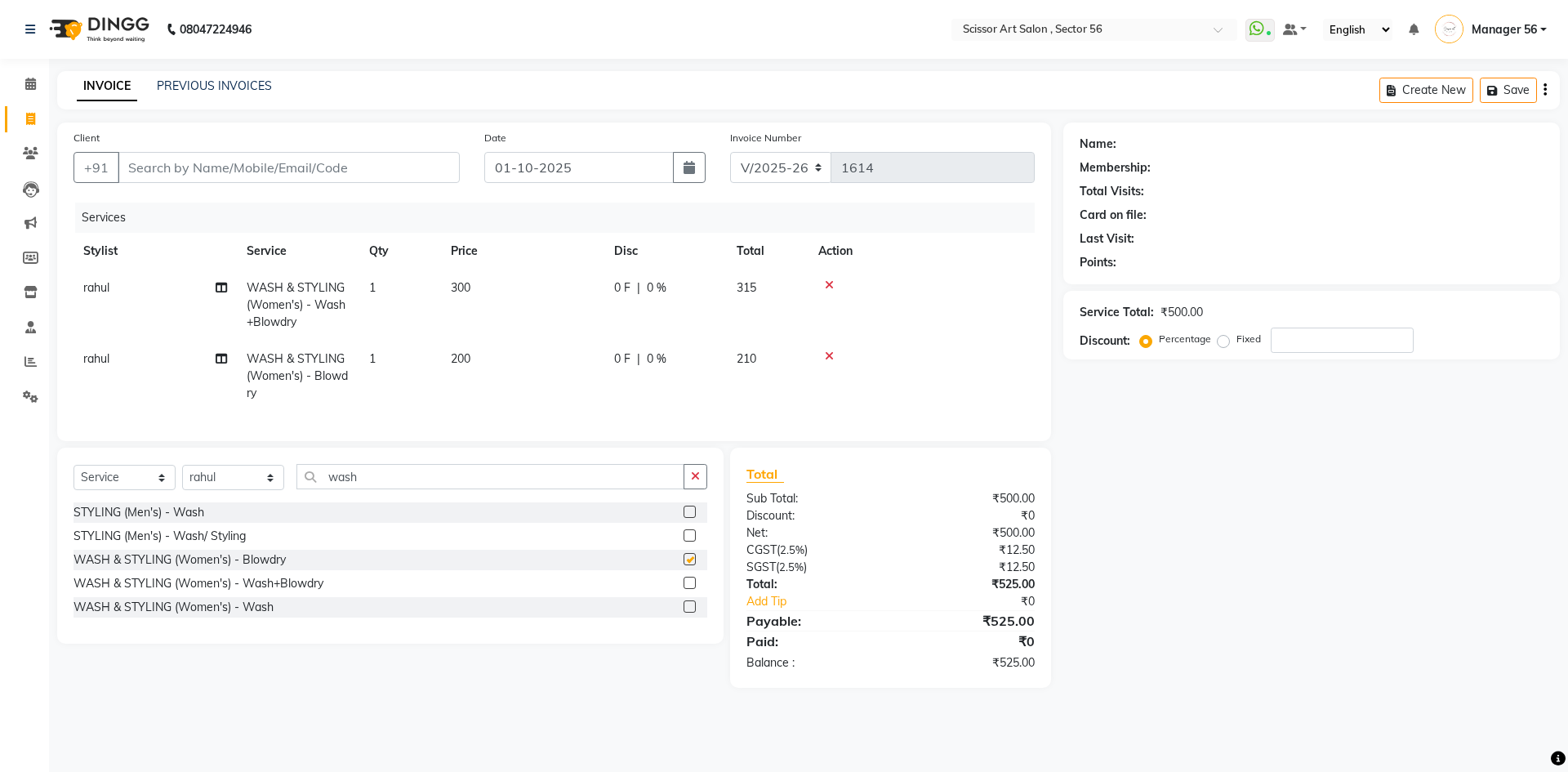
checkbox input "false"
click at [831, 349] on td at bounding box center [921, 375] width 226 height 71
click at [827, 355] on icon at bounding box center [829, 356] width 9 height 12
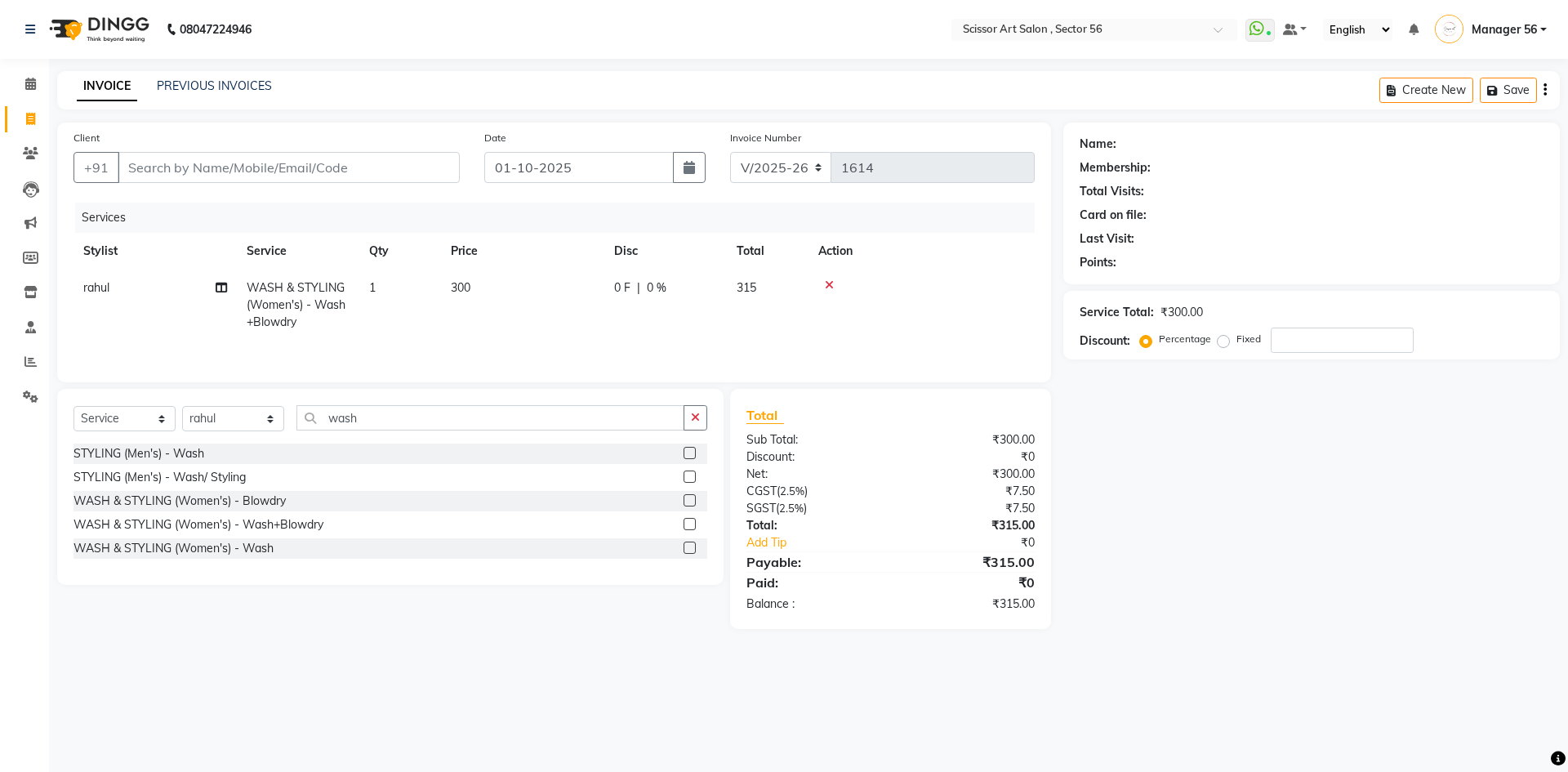
drag, startPoint x: 475, startPoint y: 295, endPoint x: 474, endPoint y: 282, distance: 13.0
click at [474, 282] on td "300" at bounding box center [523, 305] width 163 height 71
select select "85435"
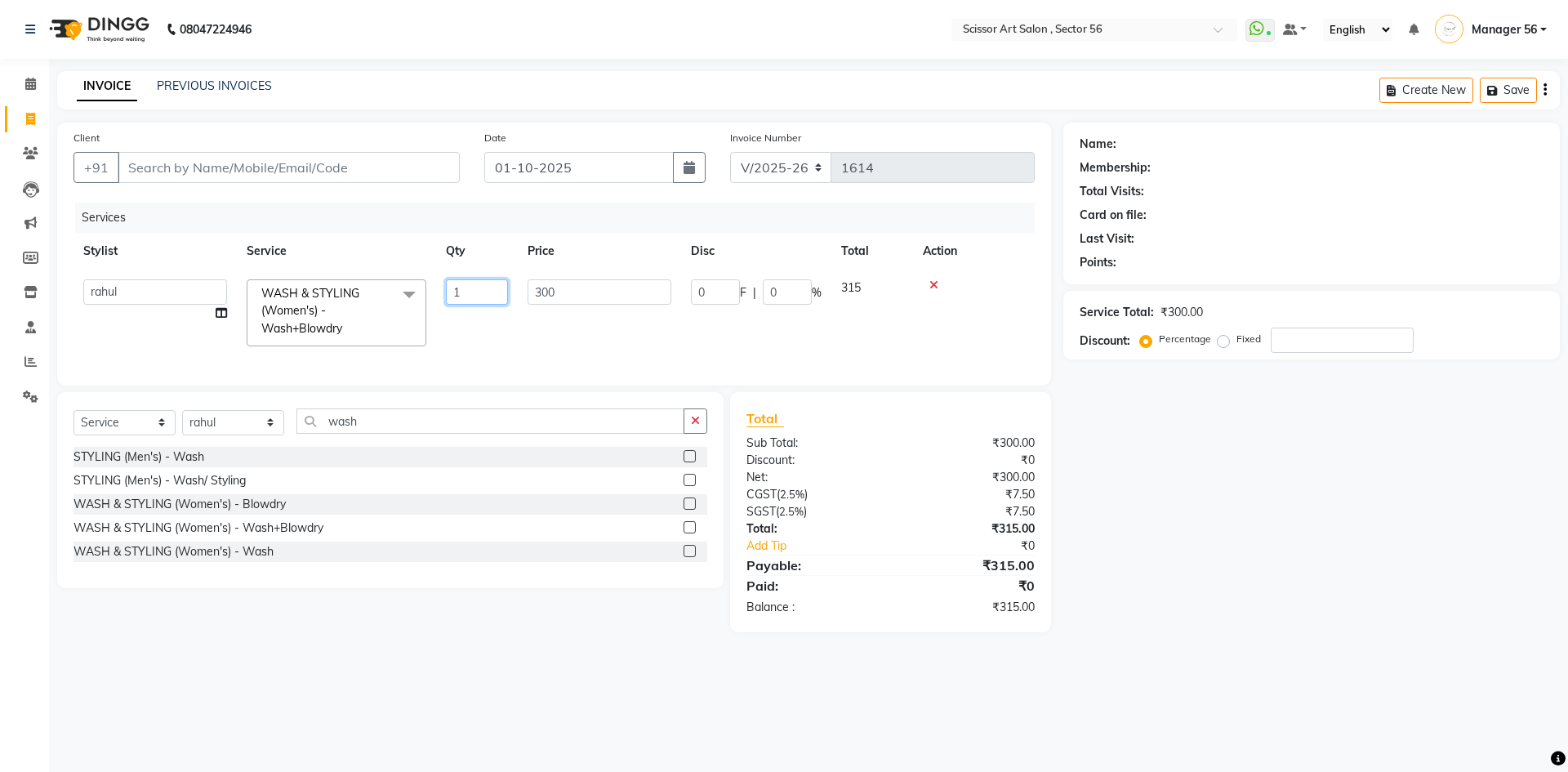
click at [475, 282] on input "1" at bounding box center [477, 292] width 62 height 25
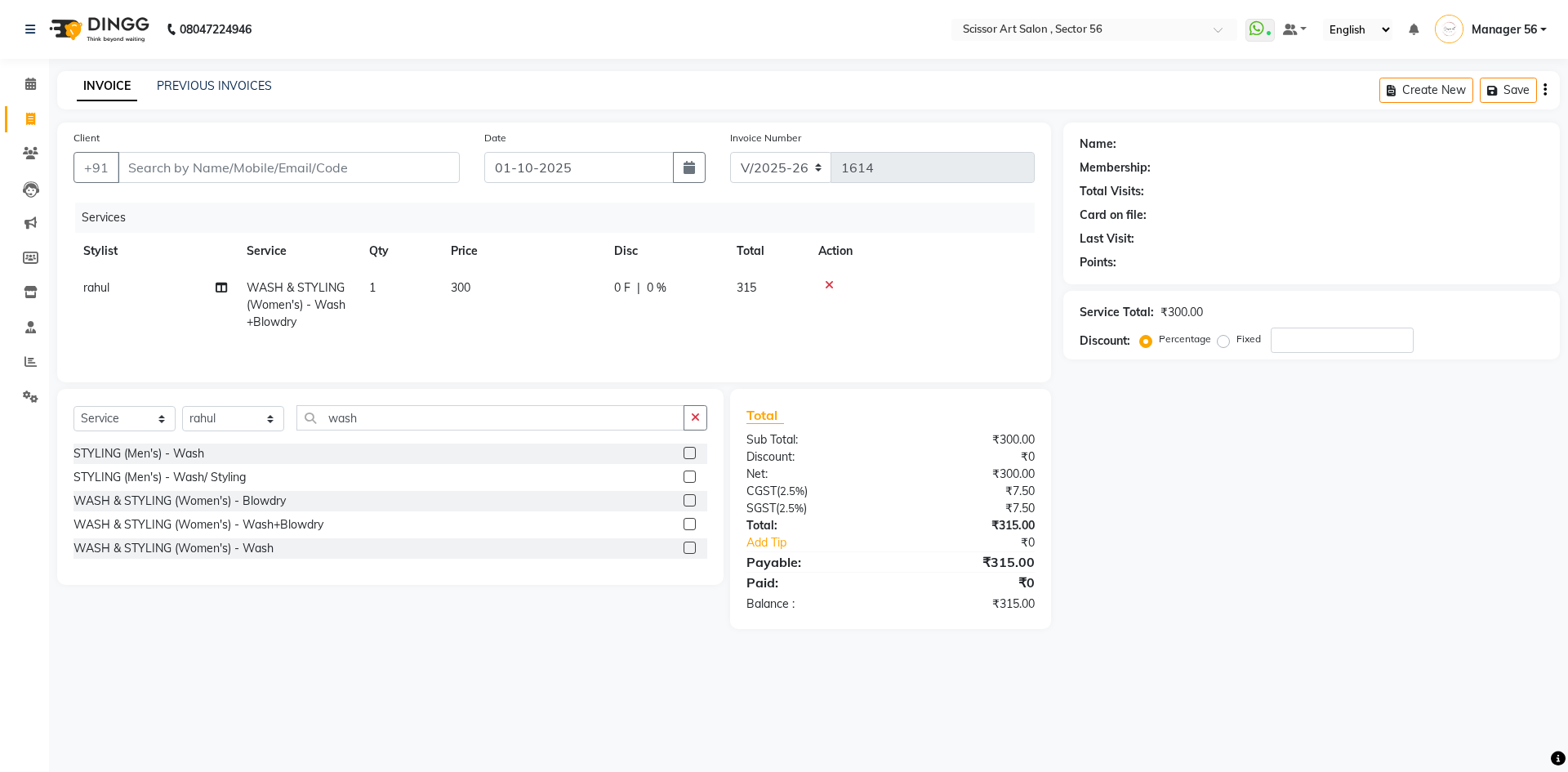
click at [563, 292] on td "300" at bounding box center [523, 305] width 163 height 71
select select "85435"
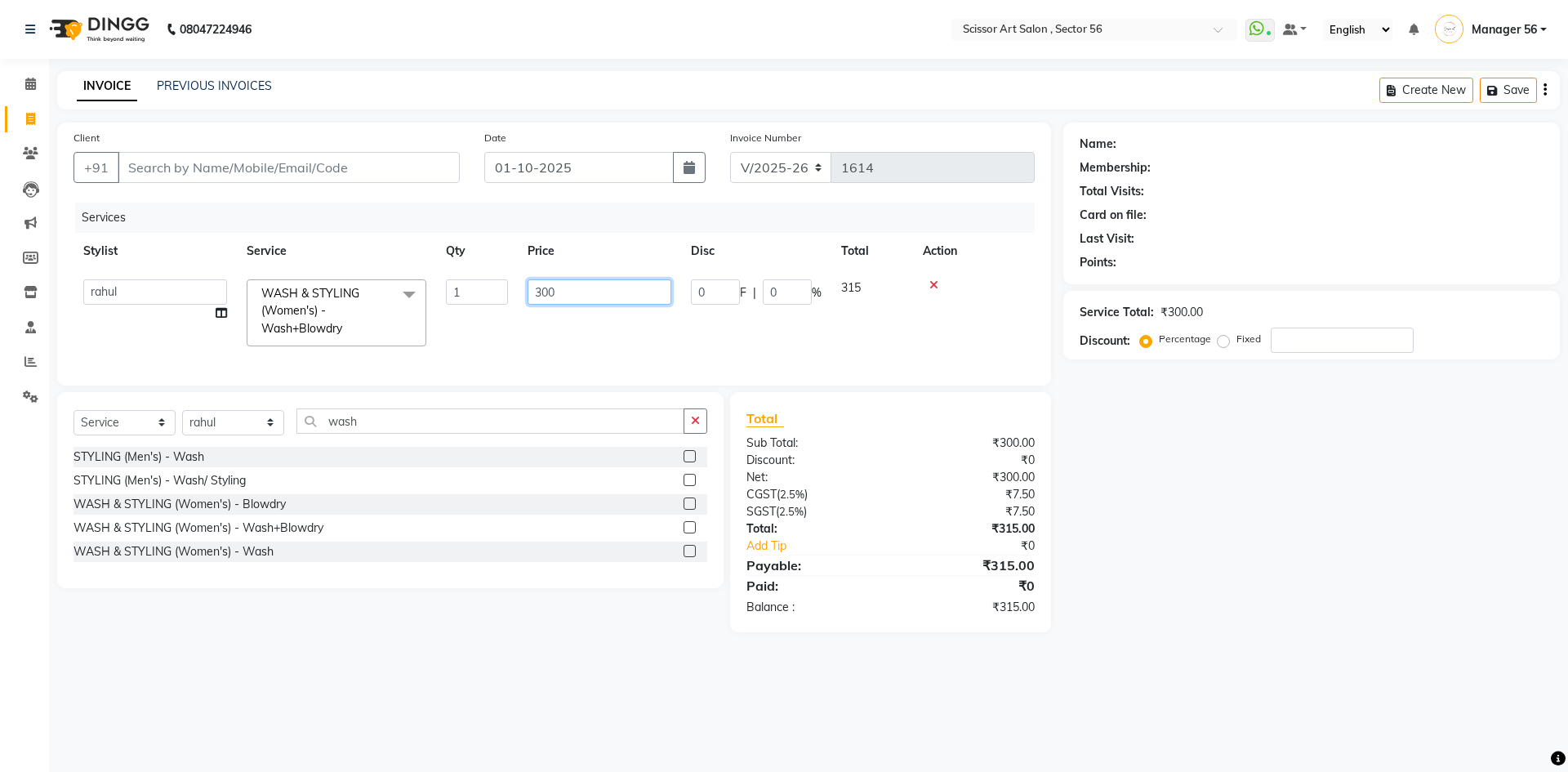
click at [607, 289] on input "300" at bounding box center [599, 292] width 144 height 25
type input "3"
type input "600"
drag, startPoint x: 1302, startPoint y: 454, endPoint x: 1278, endPoint y: 459, distance: 24.5
click at [1280, 459] on div "Name: Membership: Total Visits: Card on file: Last Visit: Points: Service Total…" at bounding box center [1318, 377] width 509 height 510
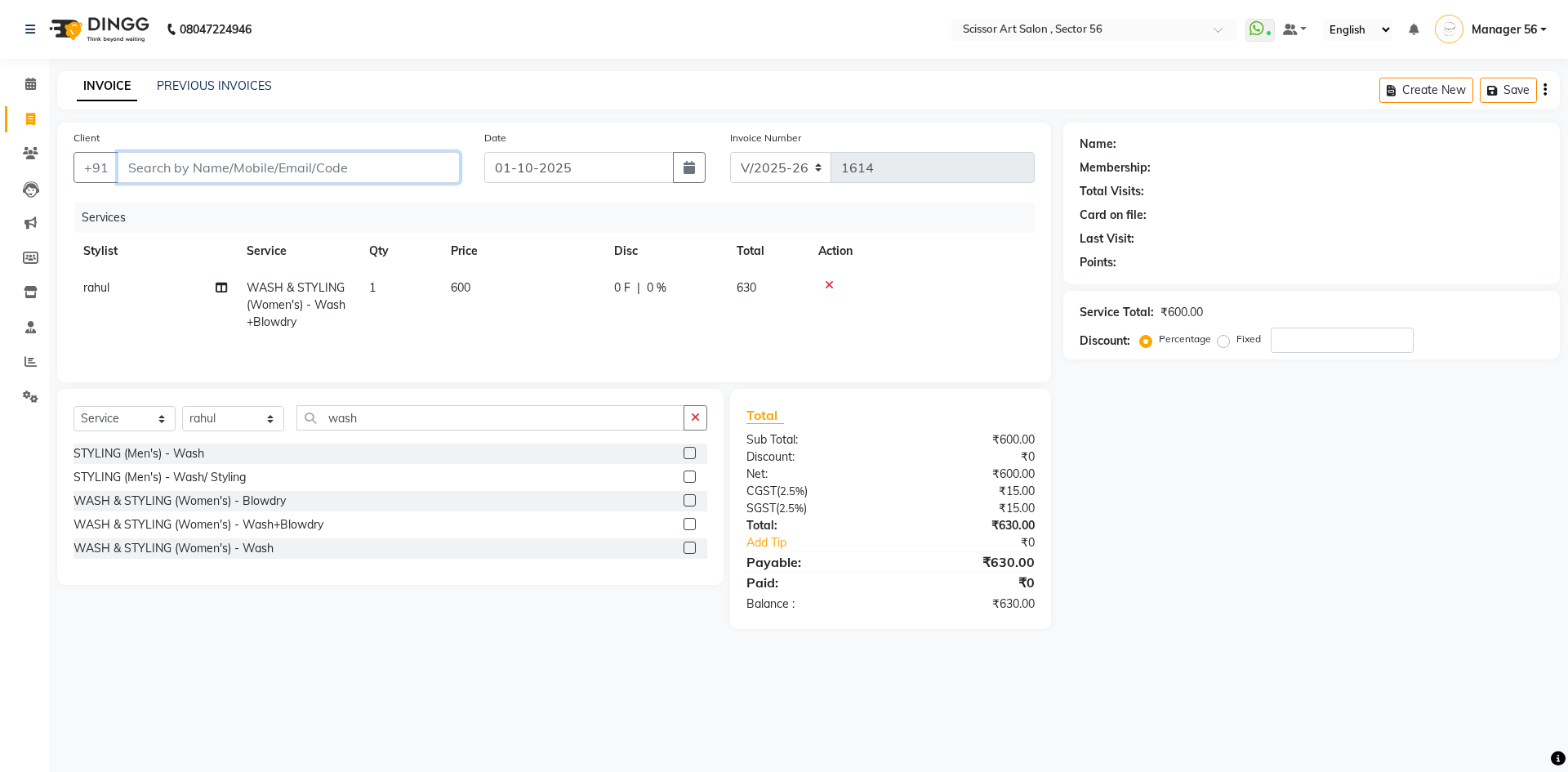
click at [174, 168] on input "Client" at bounding box center [288, 168] width 342 height 31
type input "7"
type input "0"
type input "7002157141"
click at [412, 160] on span "Add Client" at bounding box center [418, 167] width 65 height 16
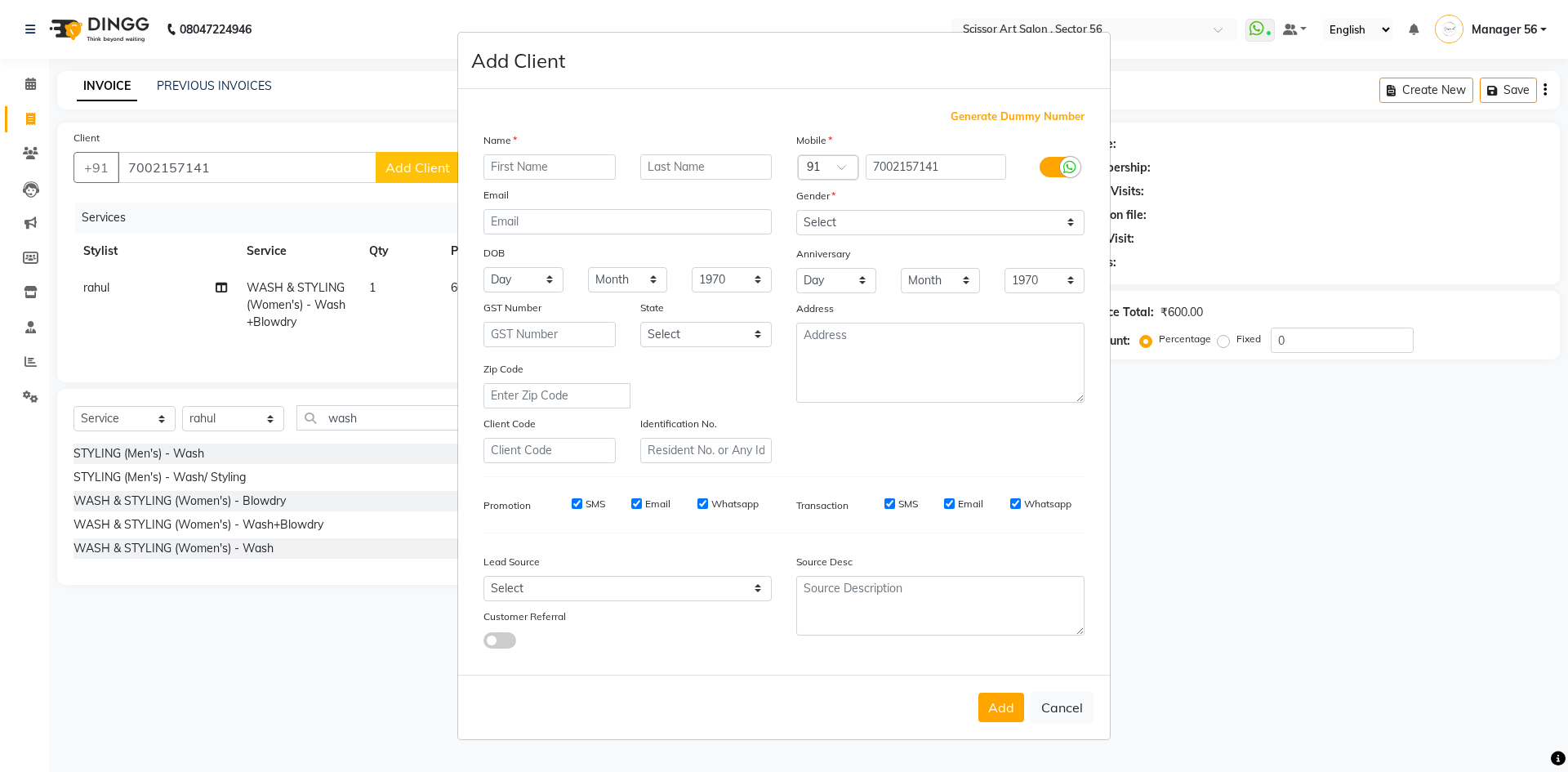
click at [547, 168] on input "text" at bounding box center [550, 167] width 132 height 25
type input "Moon"
click at [857, 222] on select "Select [DEMOGRAPHIC_DATA] [DEMOGRAPHIC_DATA] Other Prefer Not To Say" at bounding box center [940, 222] width 288 height 25
select select "[DEMOGRAPHIC_DATA]"
click at [796, 209] on select "Select [DEMOGRAPHIC_DATA] [DEMOGRAPHIC_DATA] Other Prefer Not To Say" at bounding box center [940, 222] width 288 height 25
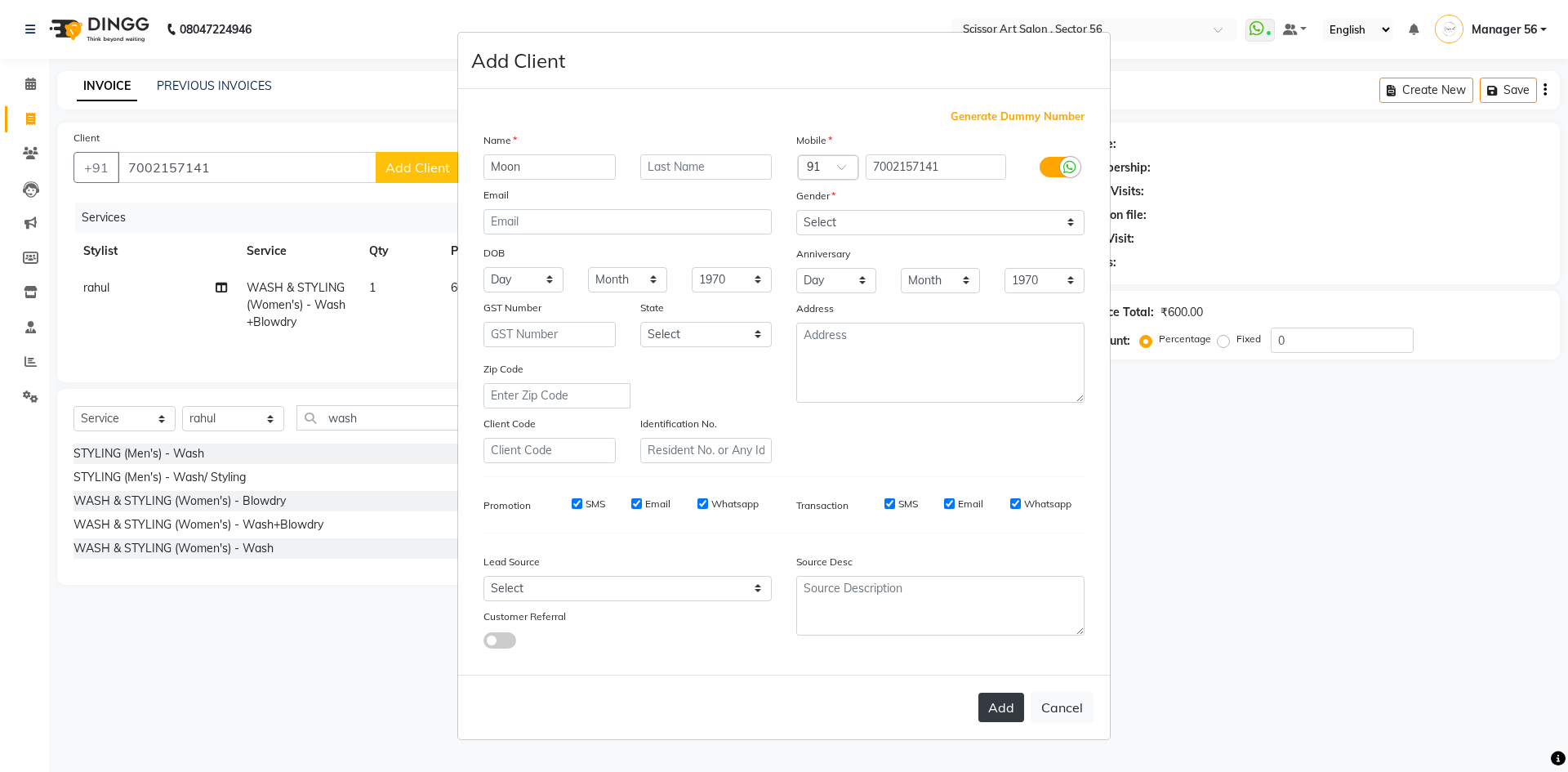
click at [1014, 703] on button "Add" at bounding box center [1001, 707] width 46 height 29
select select
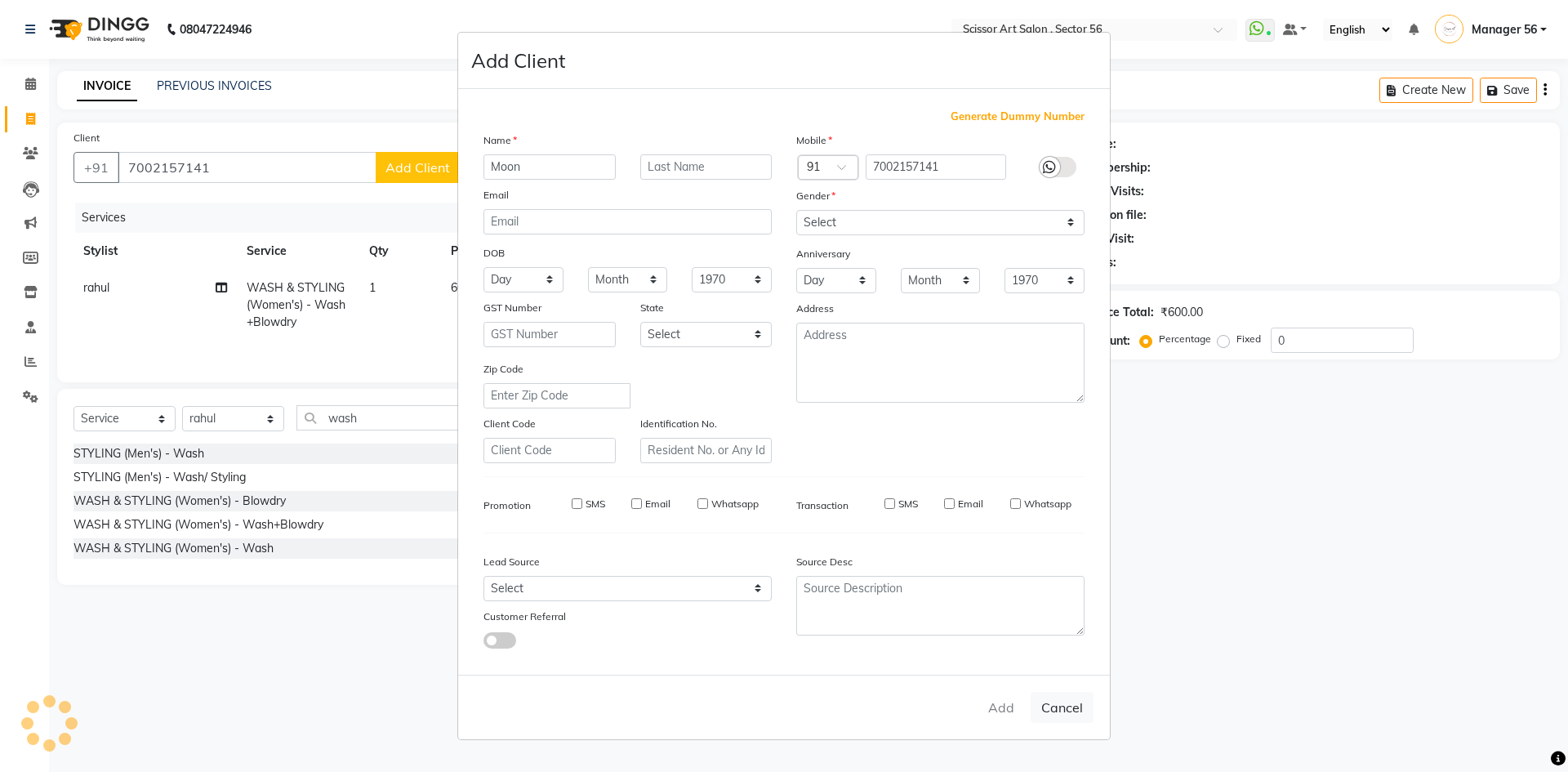
select select
checkbox input "false"
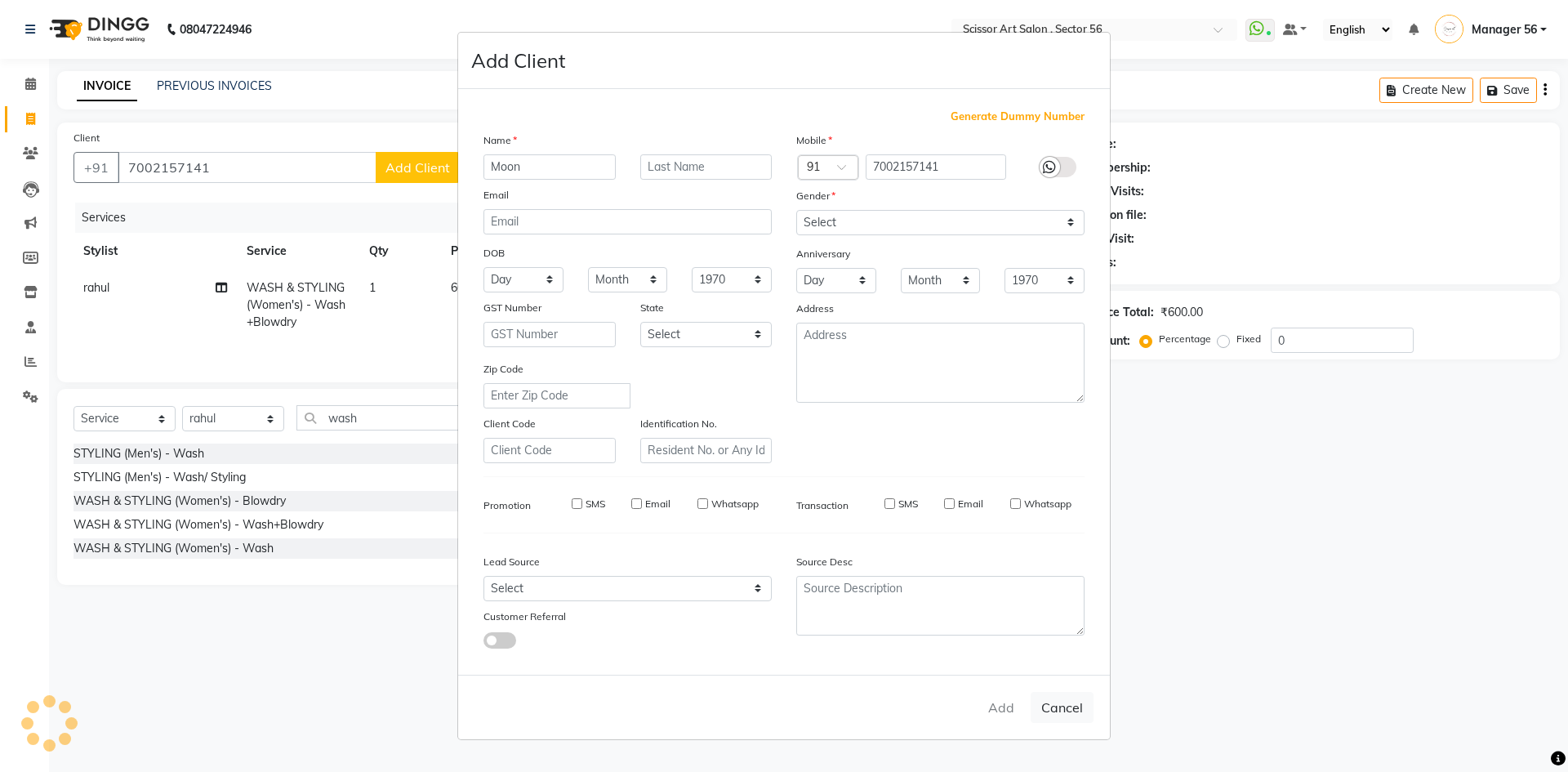
checkbox input "false"
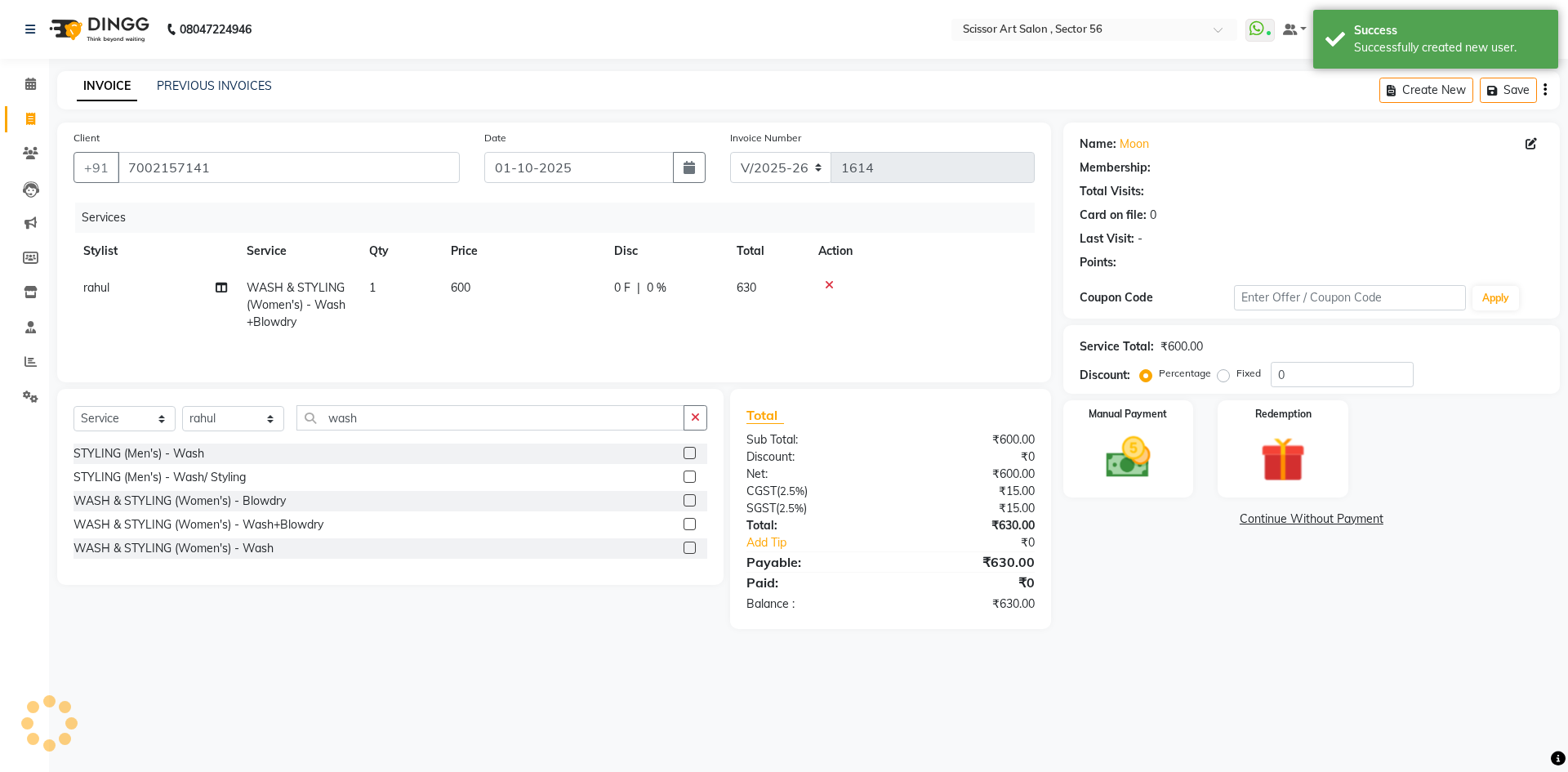
select select "1: Object"
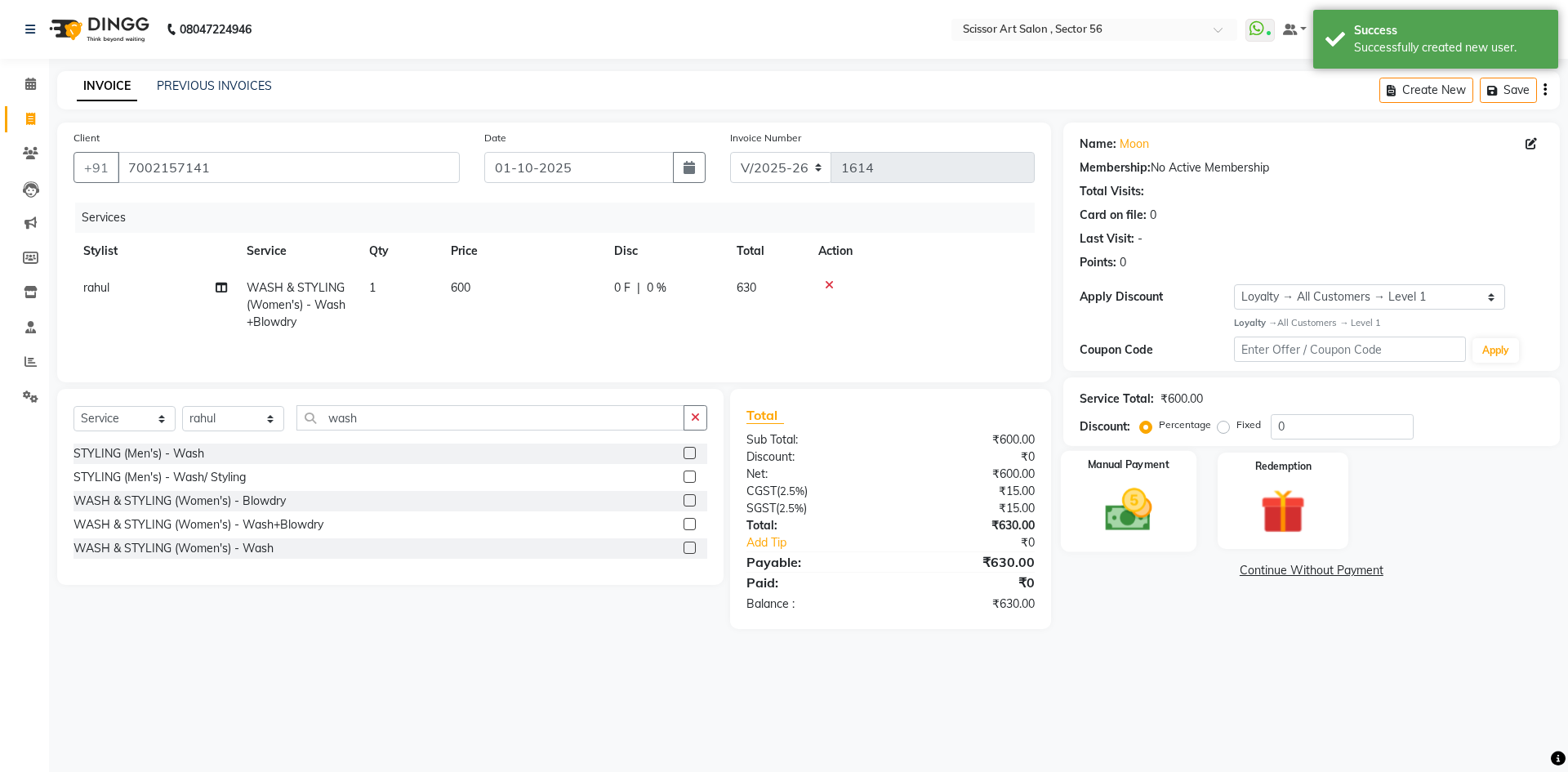
click at [1131, 507] on img at bounding box center [1129, 510] width 76 height 54
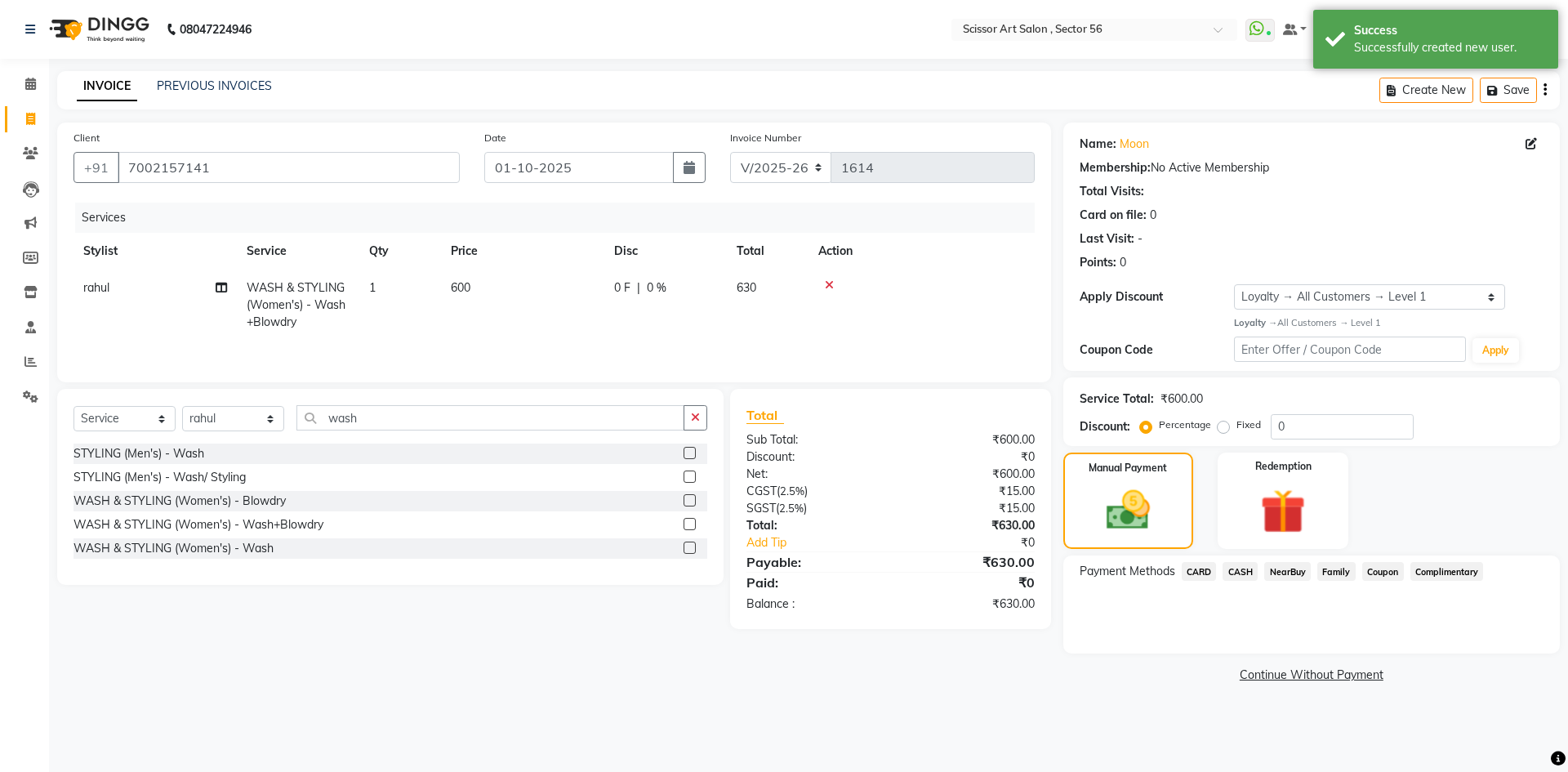
click at [1198, 575] on span "CARD" at bounding box center [1200, 571] width 35 height 18
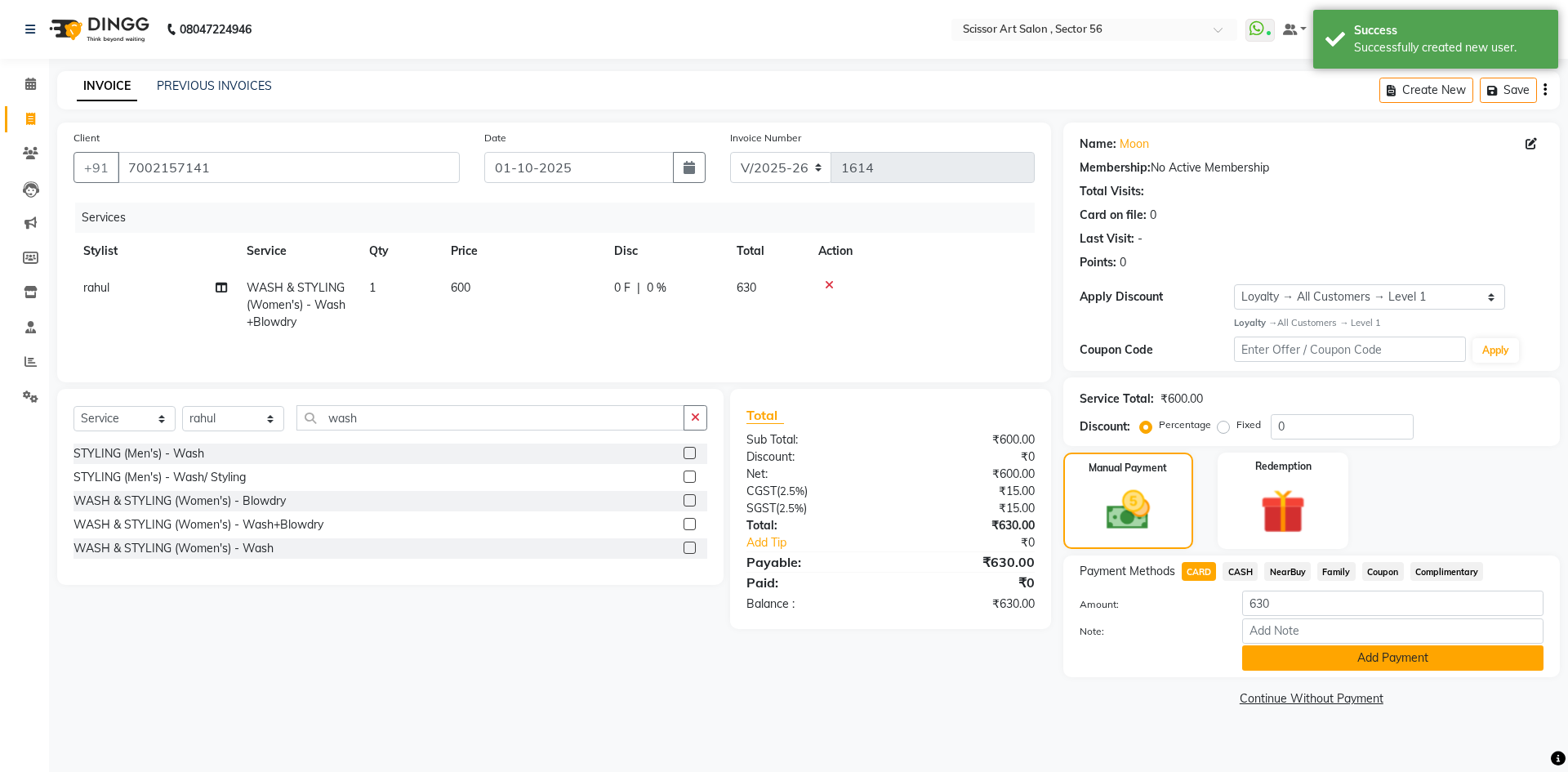
click at [1307, 656] on button "Add Payment" at bounding box center [1392, 659] width 302 height 25
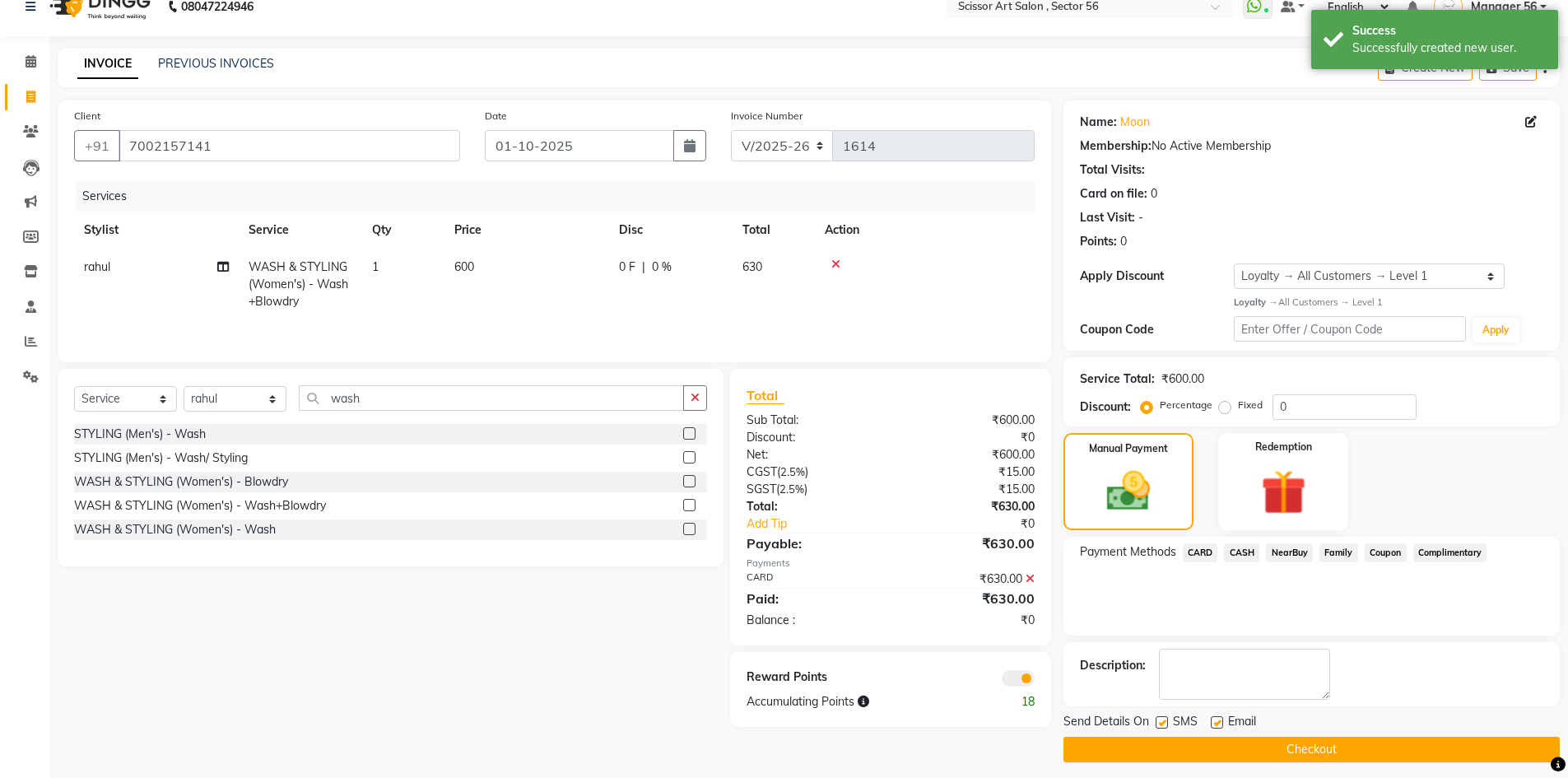
scroll to position [32, 0]
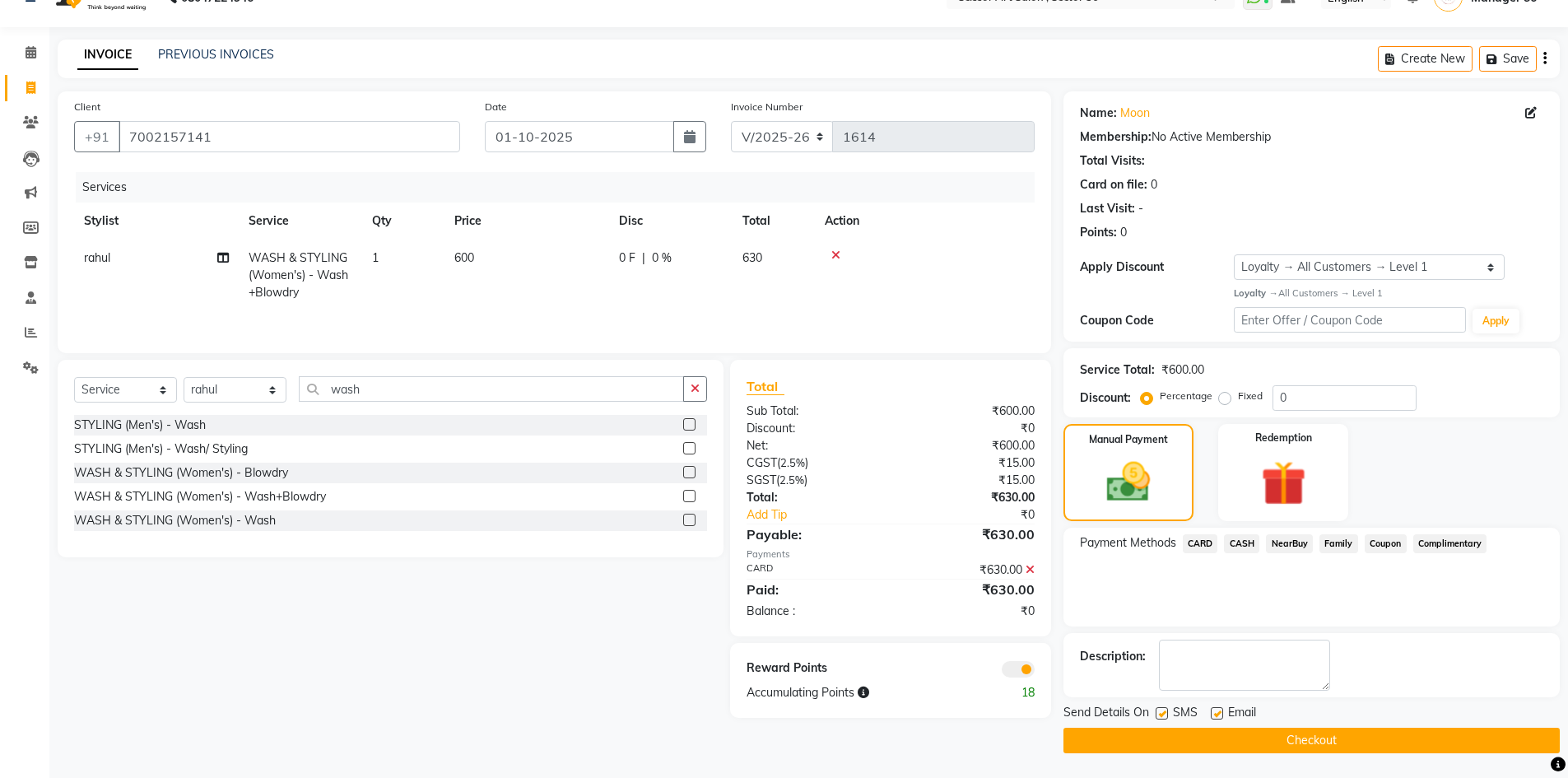
click at [1007, 670] on span at bounding box center [1018, 669] width 33 height 17
click at [1035, 671] on input "checkbox" at bounding box center [1035, 671] width 0 height 0
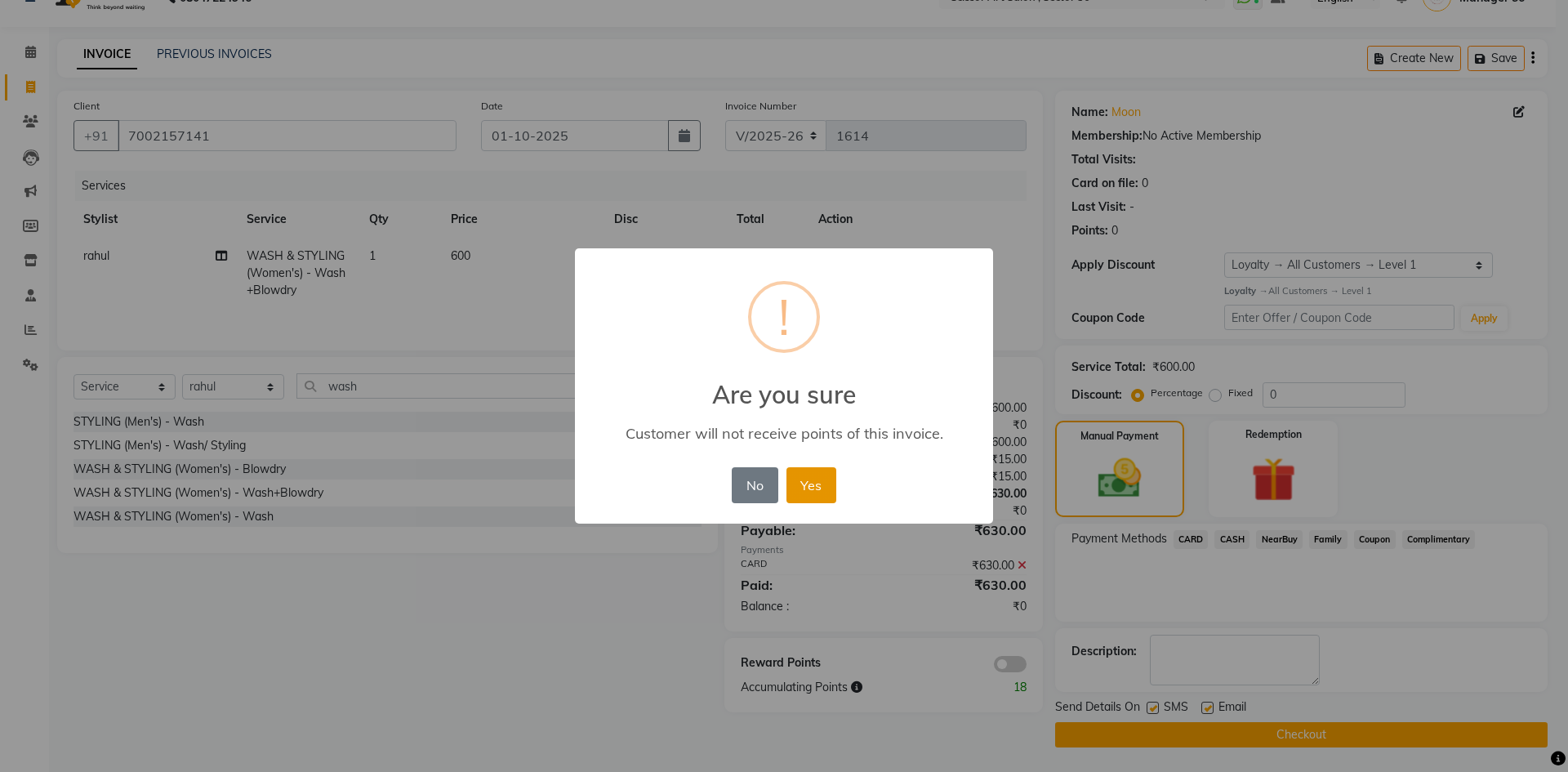
drag, startPoint x: 820, startPoint y: 484, endPoint x: 890, endPoint y: 521, distance: 79.2
click at [832, 480] on button "Yes" at bounding box center [811, 485] width 49 height 36
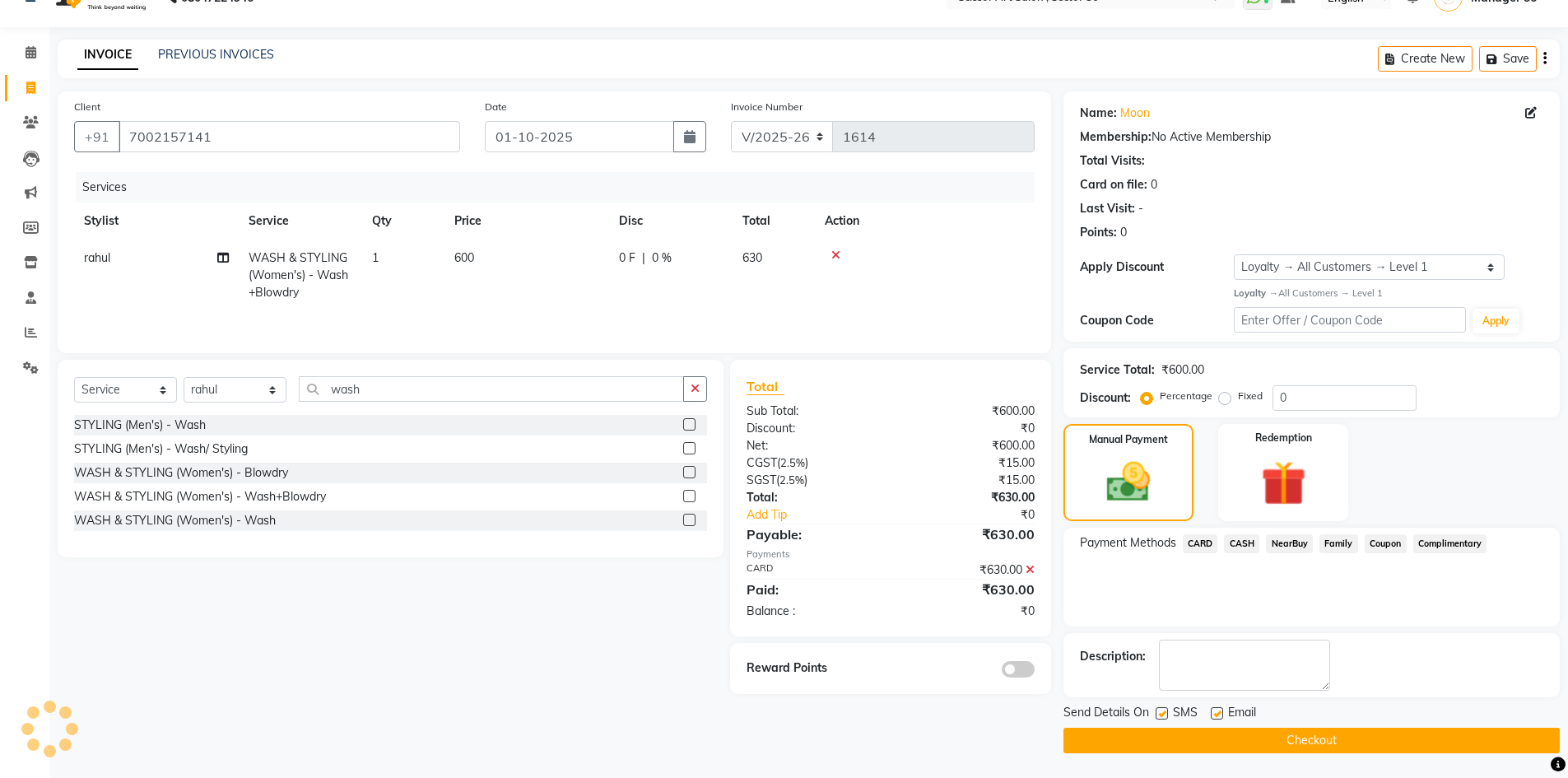
click at [1267, 745] on button "Checkout" at bounding box center [1311, 741] width 496 height 25
